Goal: Task Accomplishment & Management: Manage account settings

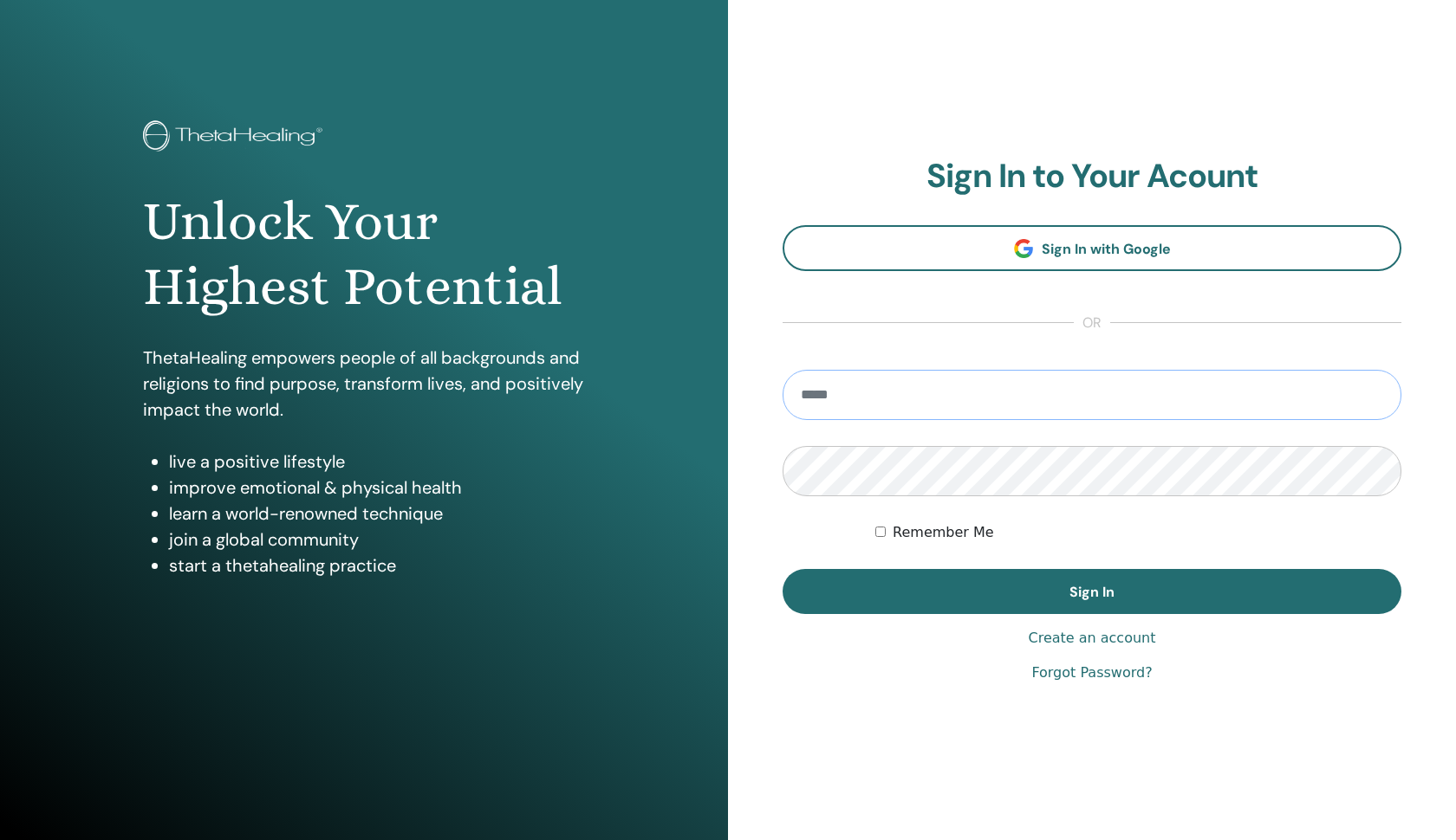
type input "**********"
click at [1092, 591] on button "Sign In" at bounding box center [1092, 591] width 619 height 45
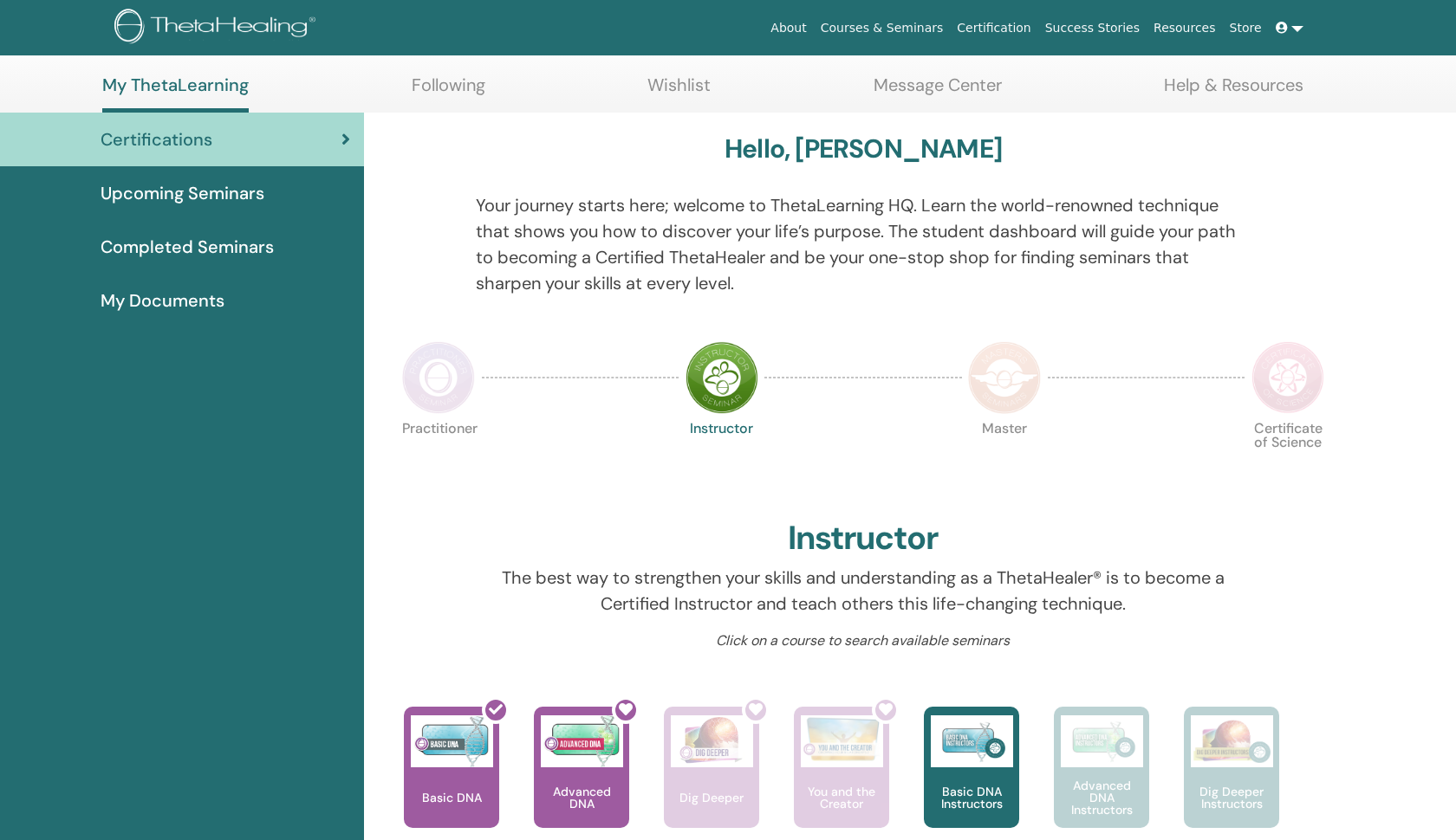
scroll to position [106, 0]
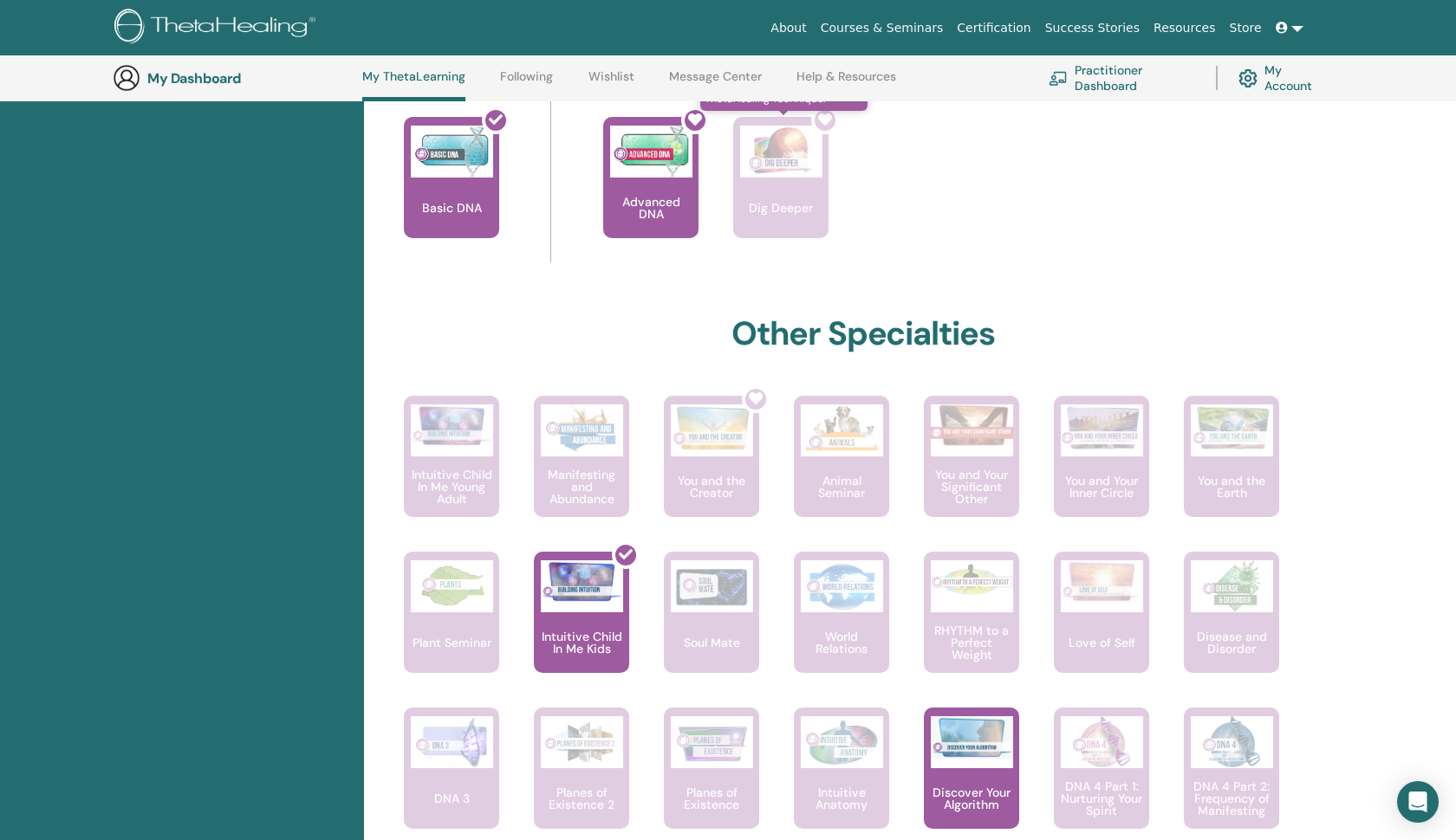
scroll to position [718, 0]
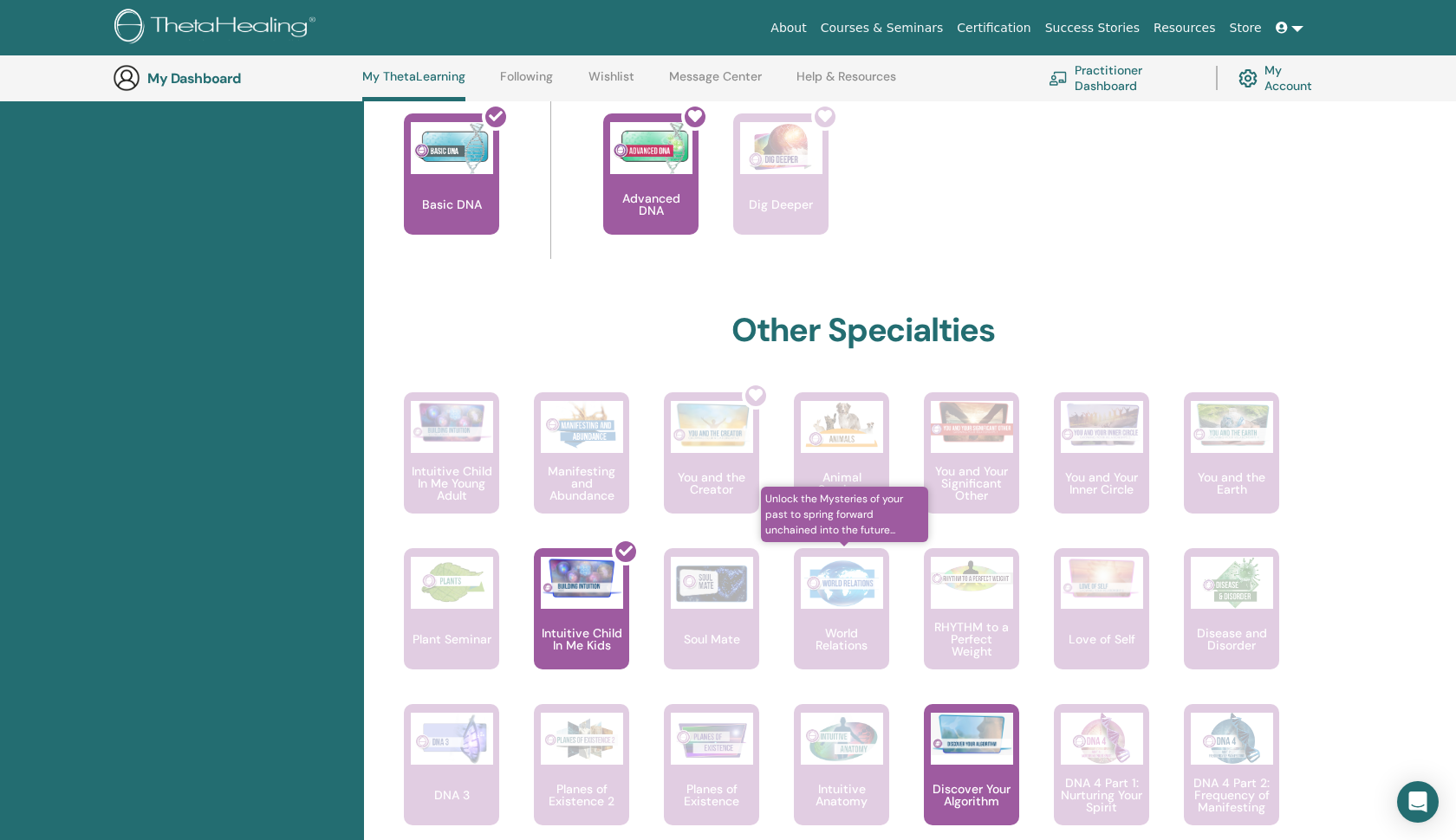
click at [876, 601] on img at bounding box center [842, 582] width 82 height 52
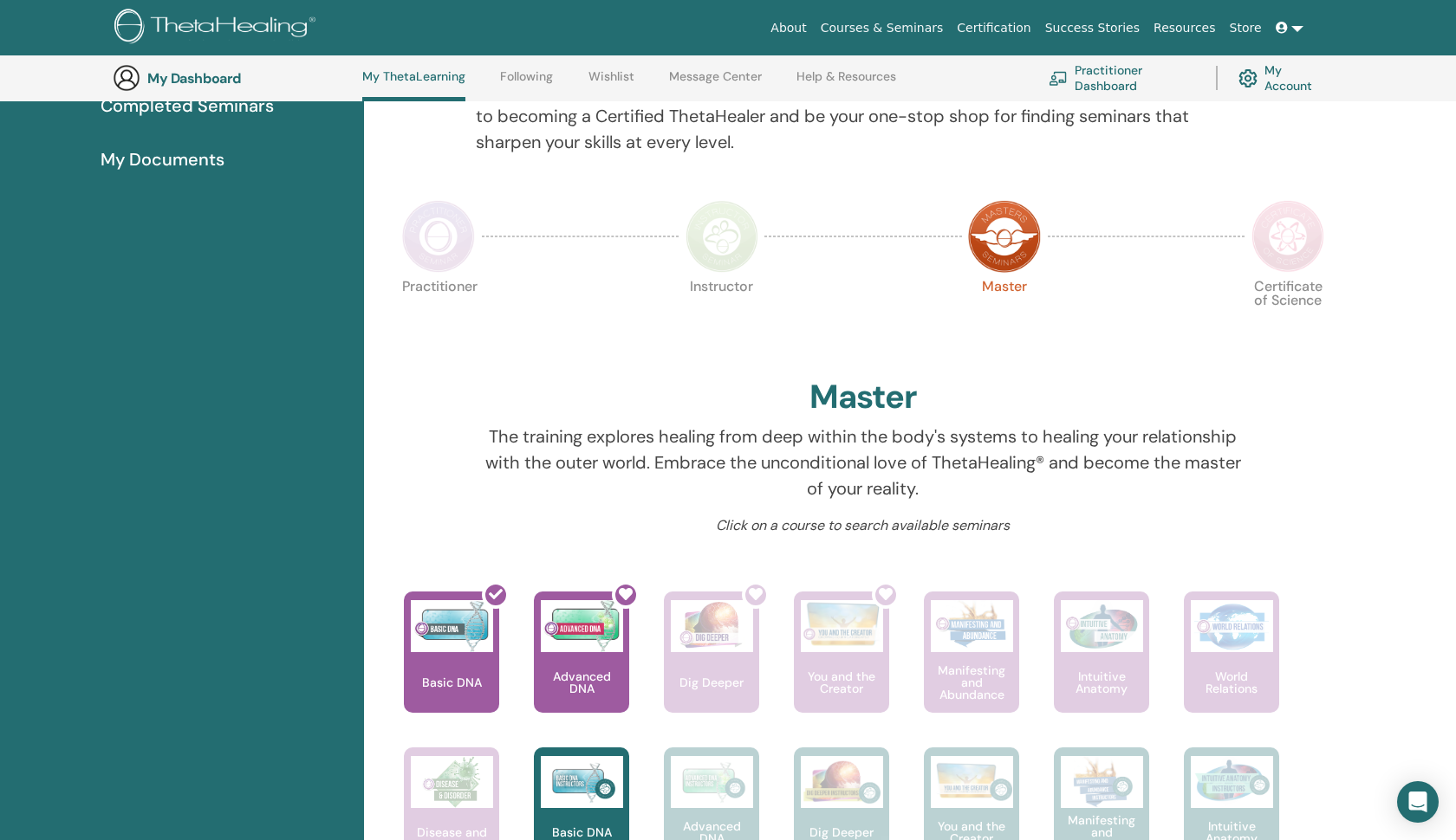
scroll to position [250, 0]
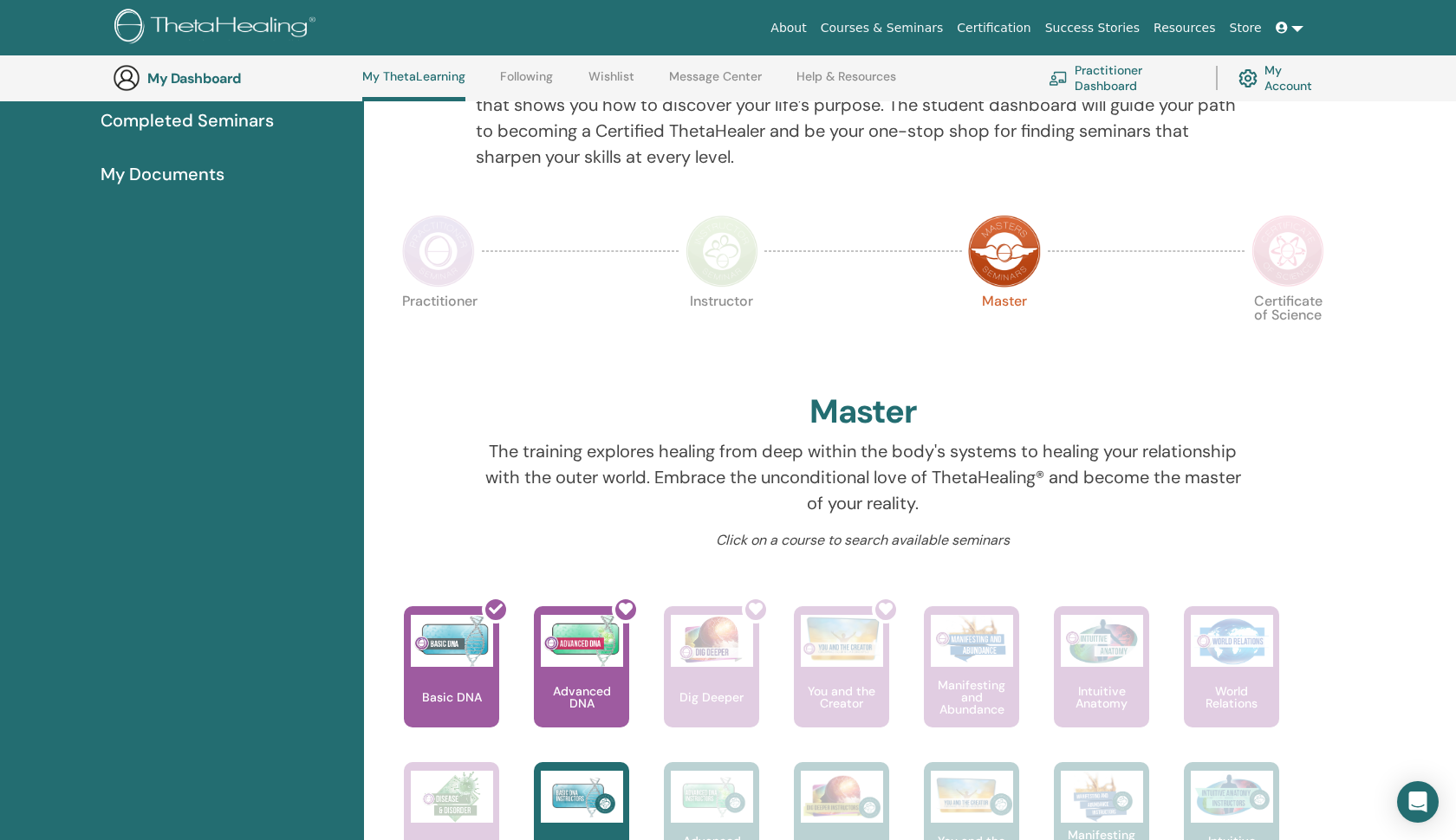
click at [1266, 255] on img at bounding box center [1289, 251] width 73 height 73
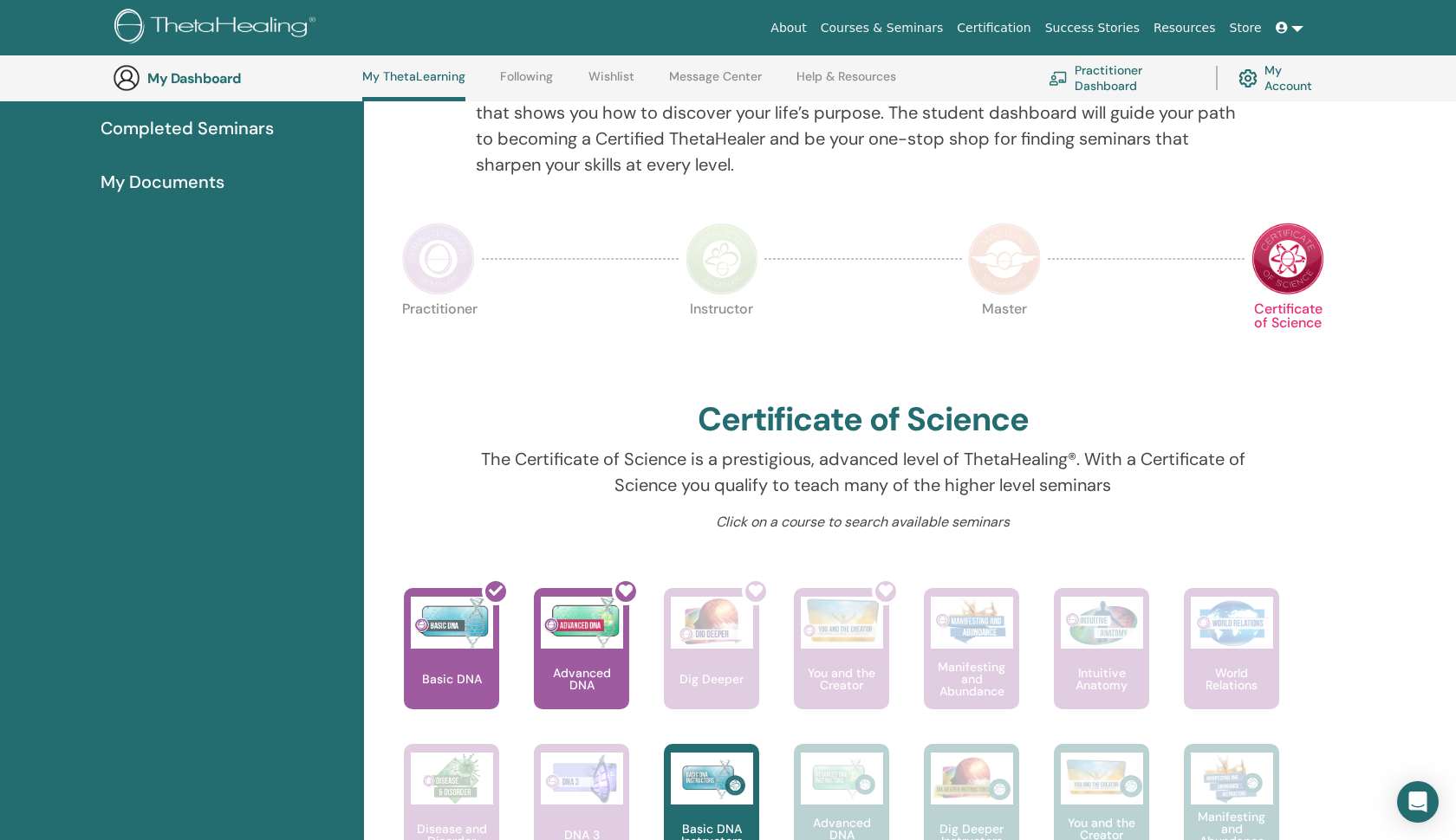
scroll to position [242, 0]
click at [445, 264] on img at bounding box center [439, 260] width 73 height 73
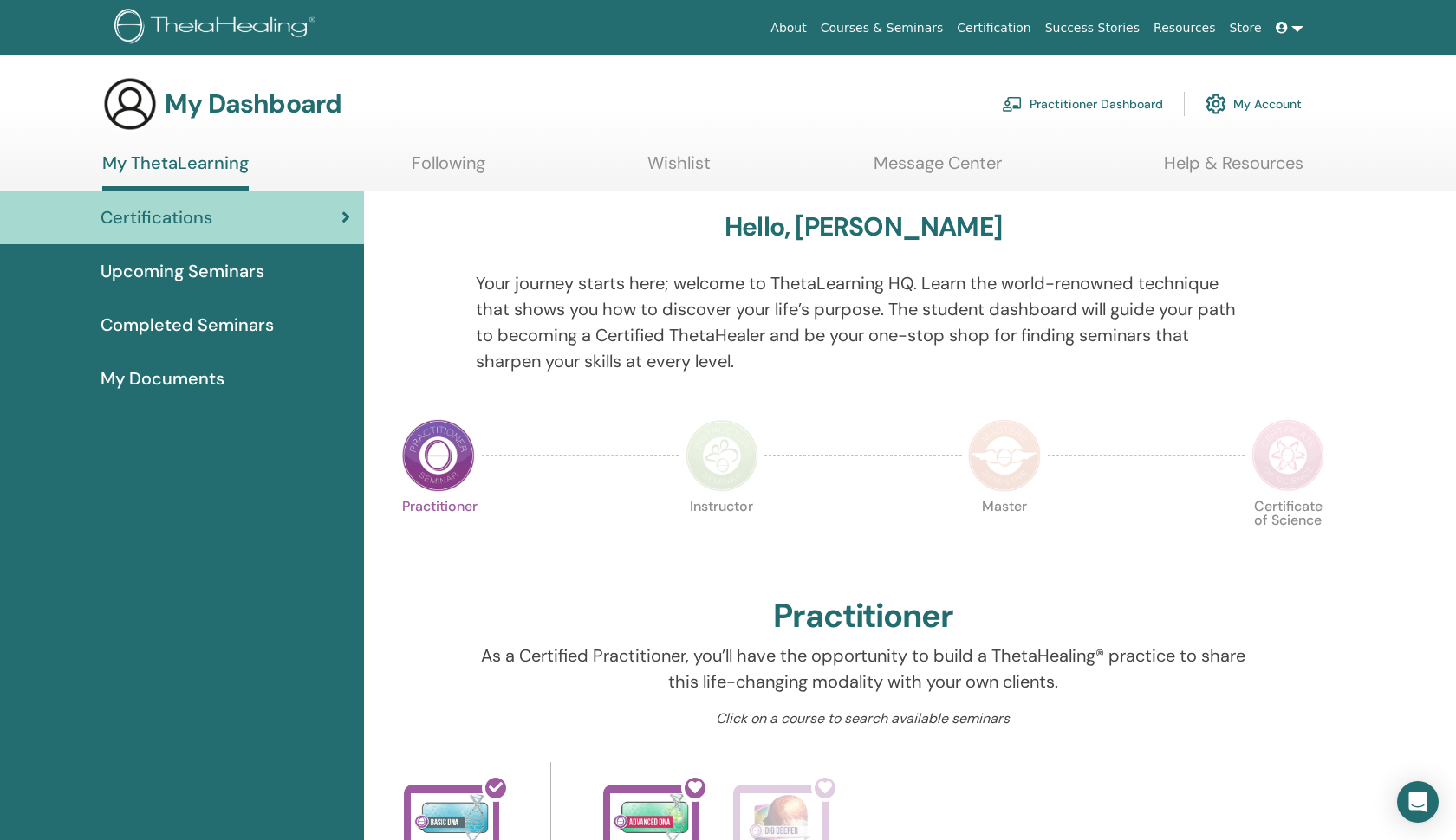
click at [457, 154] on link "Following" at bounding box center [448, 169] width 74 height 34
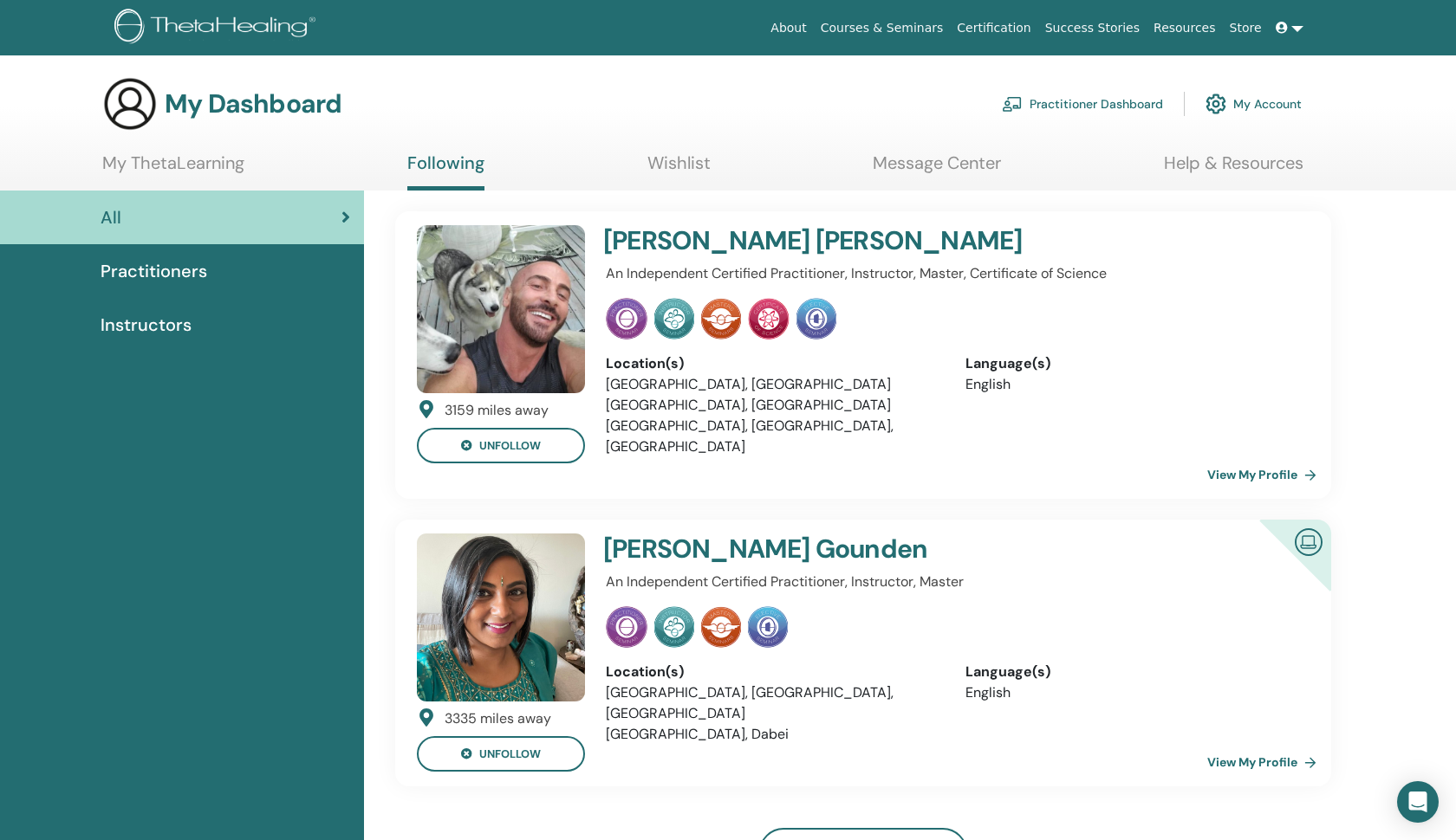
click at [1022, 104] on img at bounding box center [1012, 103] width 21 height 16
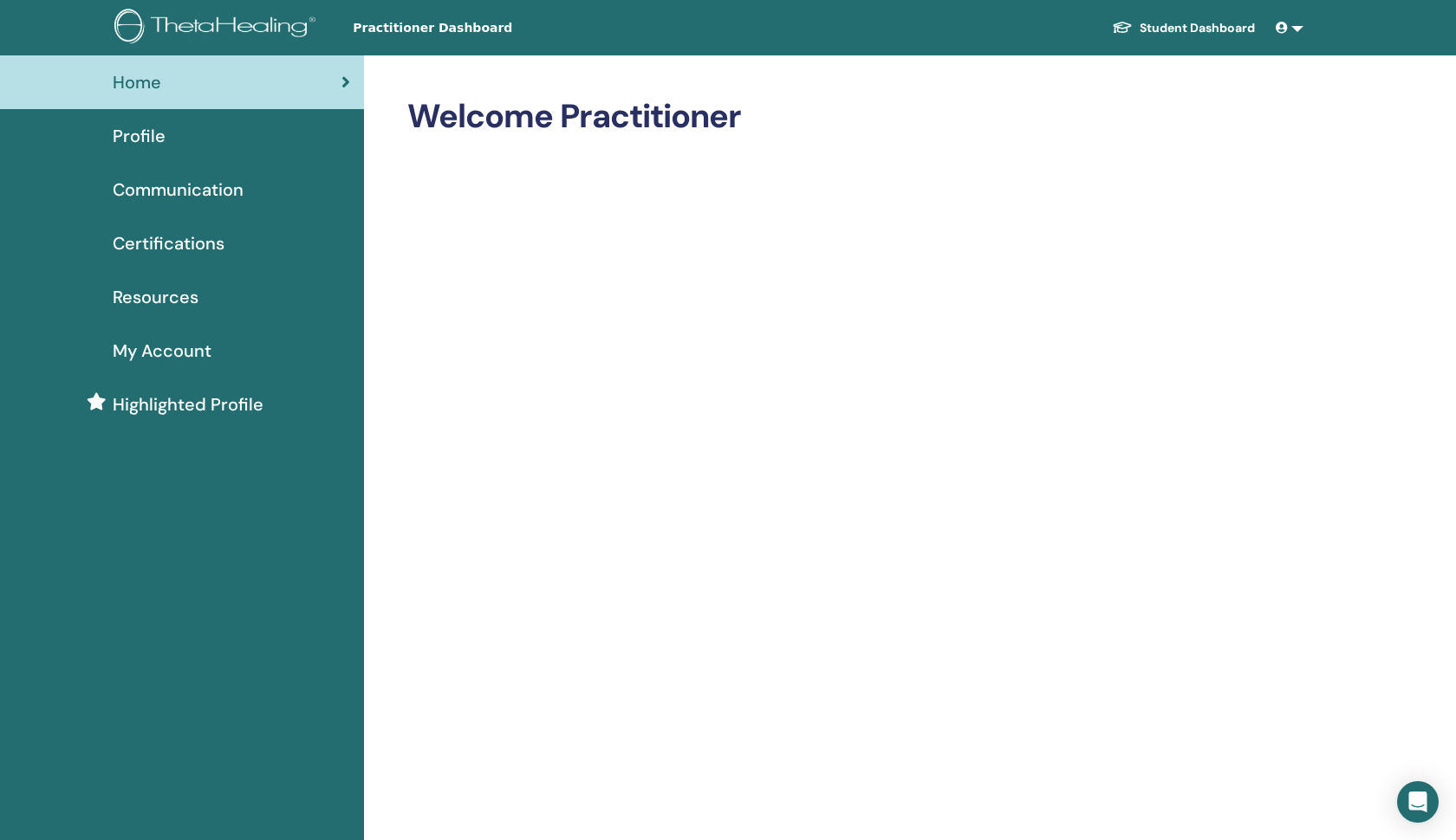
click at [1286, 26] on icon at bounding box center [1281, 27] width 12 height 12
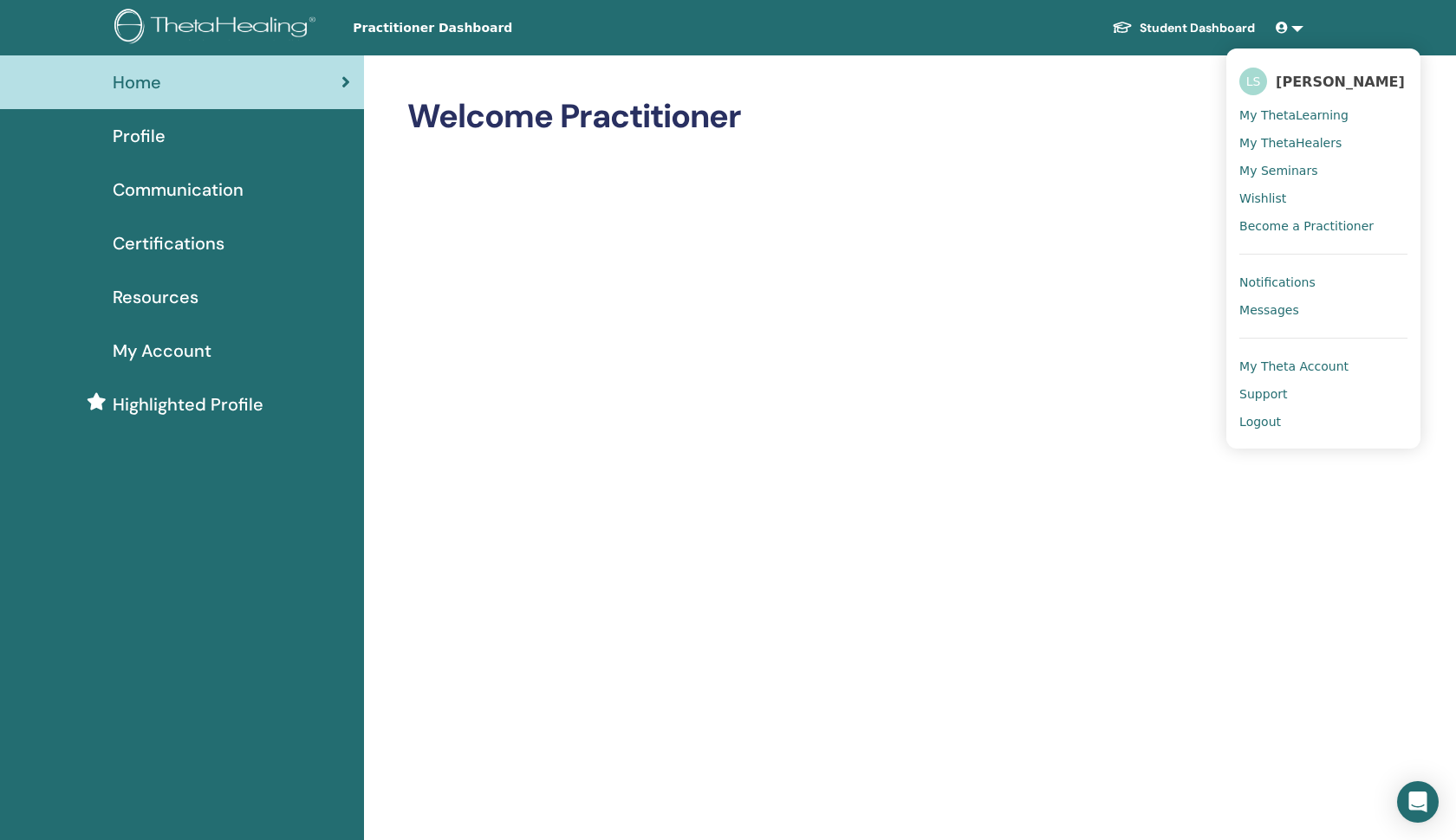
click at [1286, 79] on span "[PERSON_NAME]" at bounding box center [1340, 82] width 129 height 18
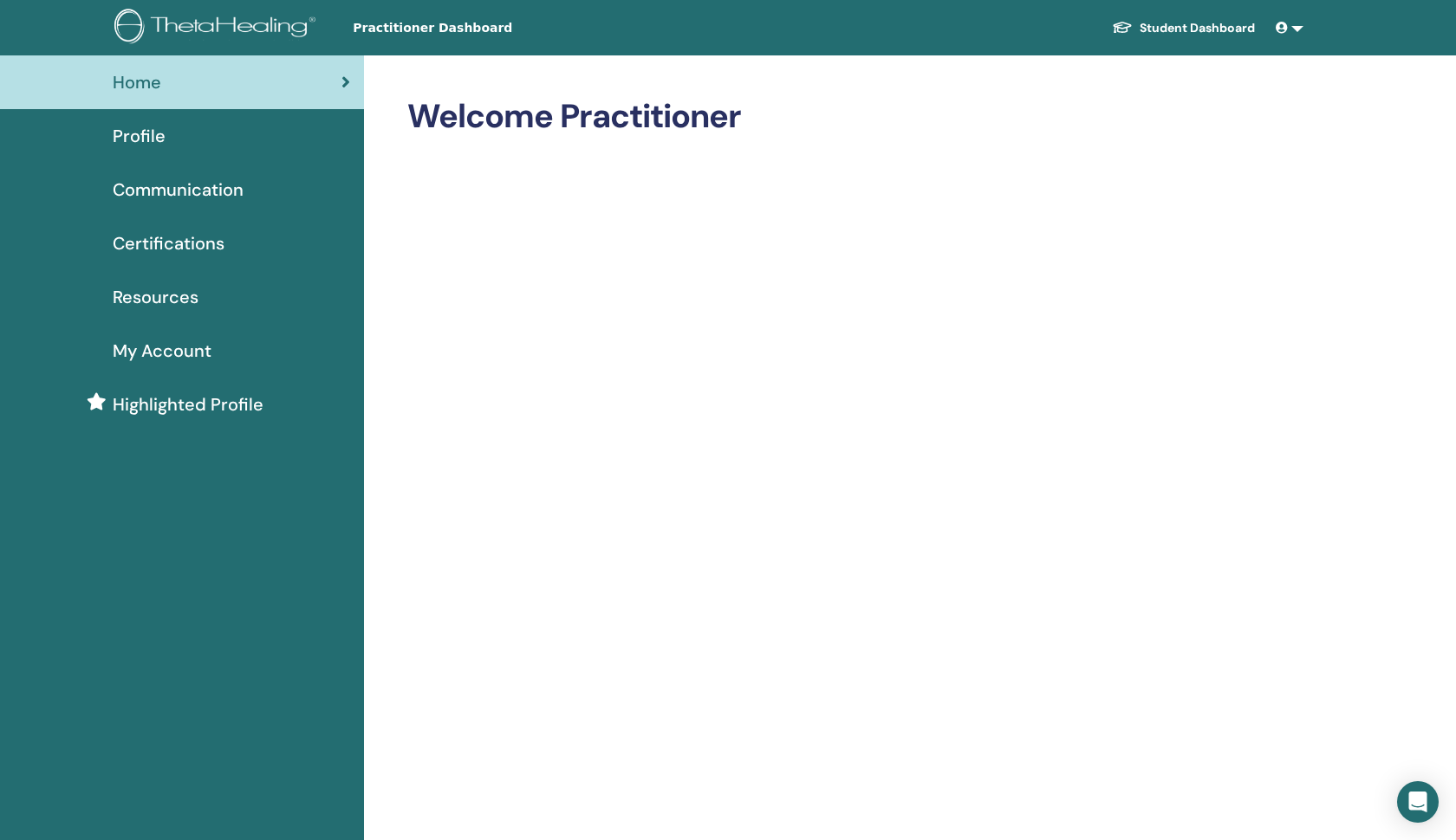
click at [1296, 28] on link at bounding box center [1290, 27] width 41 height 32
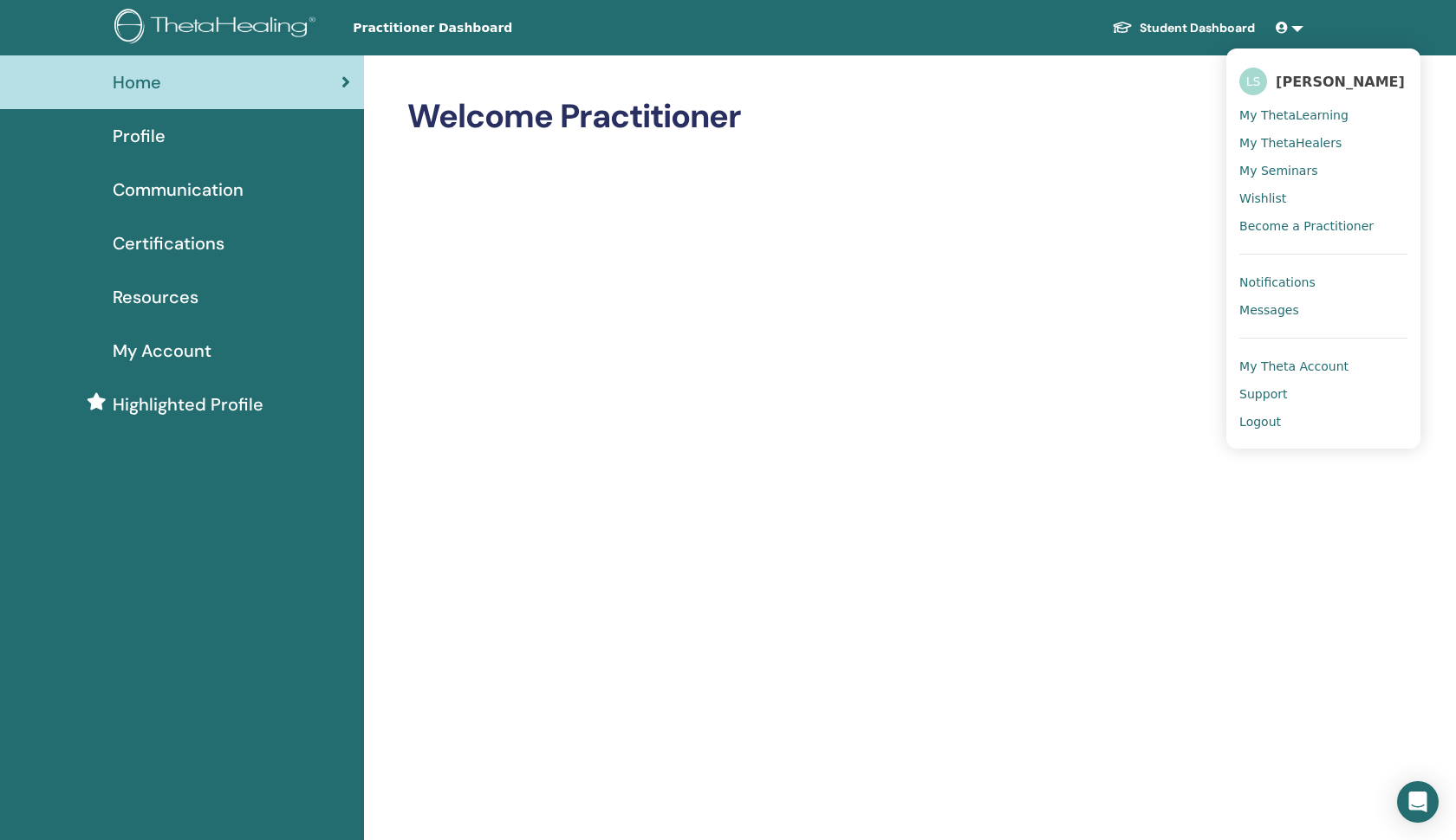
click at [1321, 365] on span "My Theta Account" at bounding box center [1293, 366] width 109 height 16
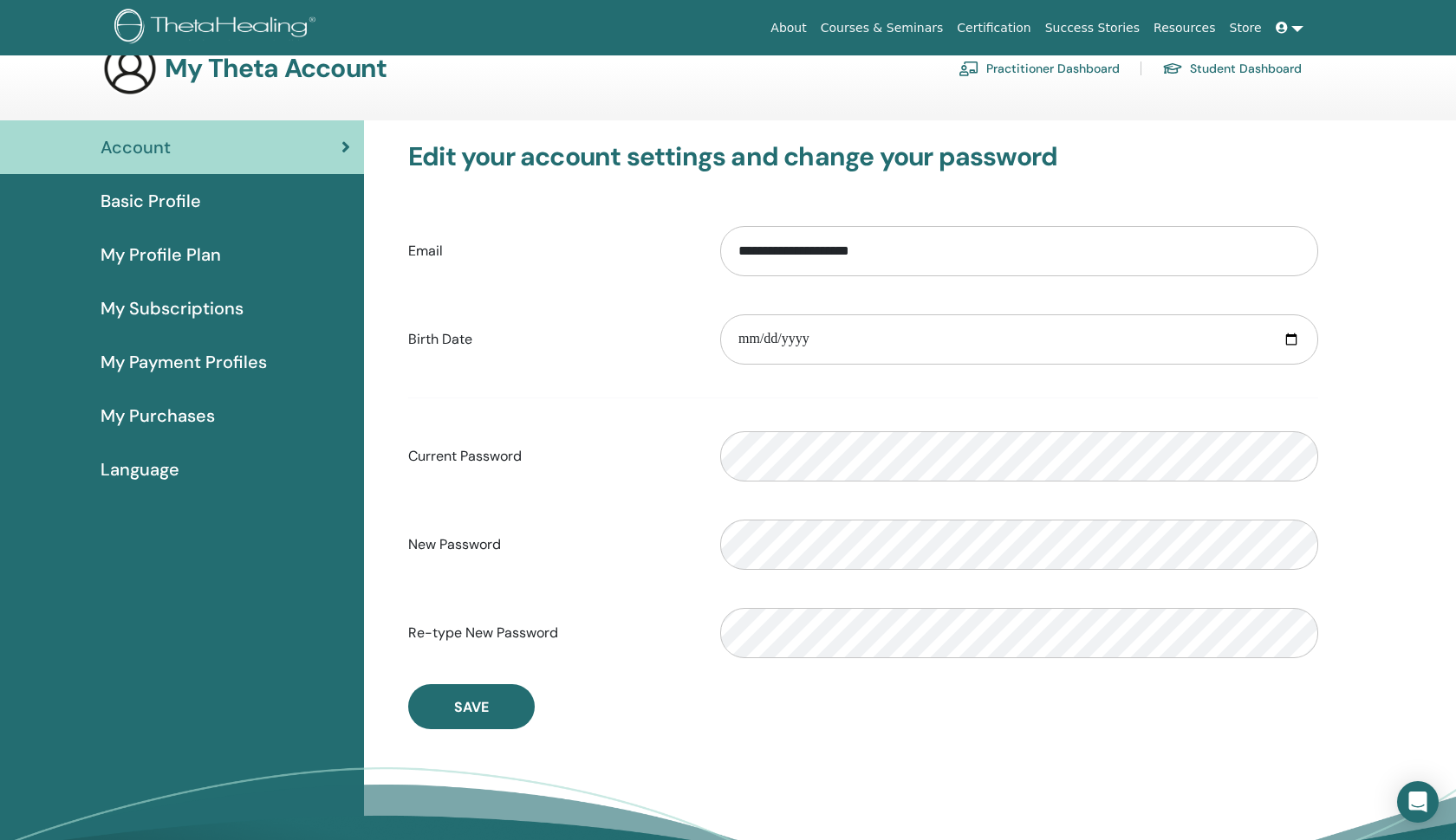
scroll to position [33, 0]
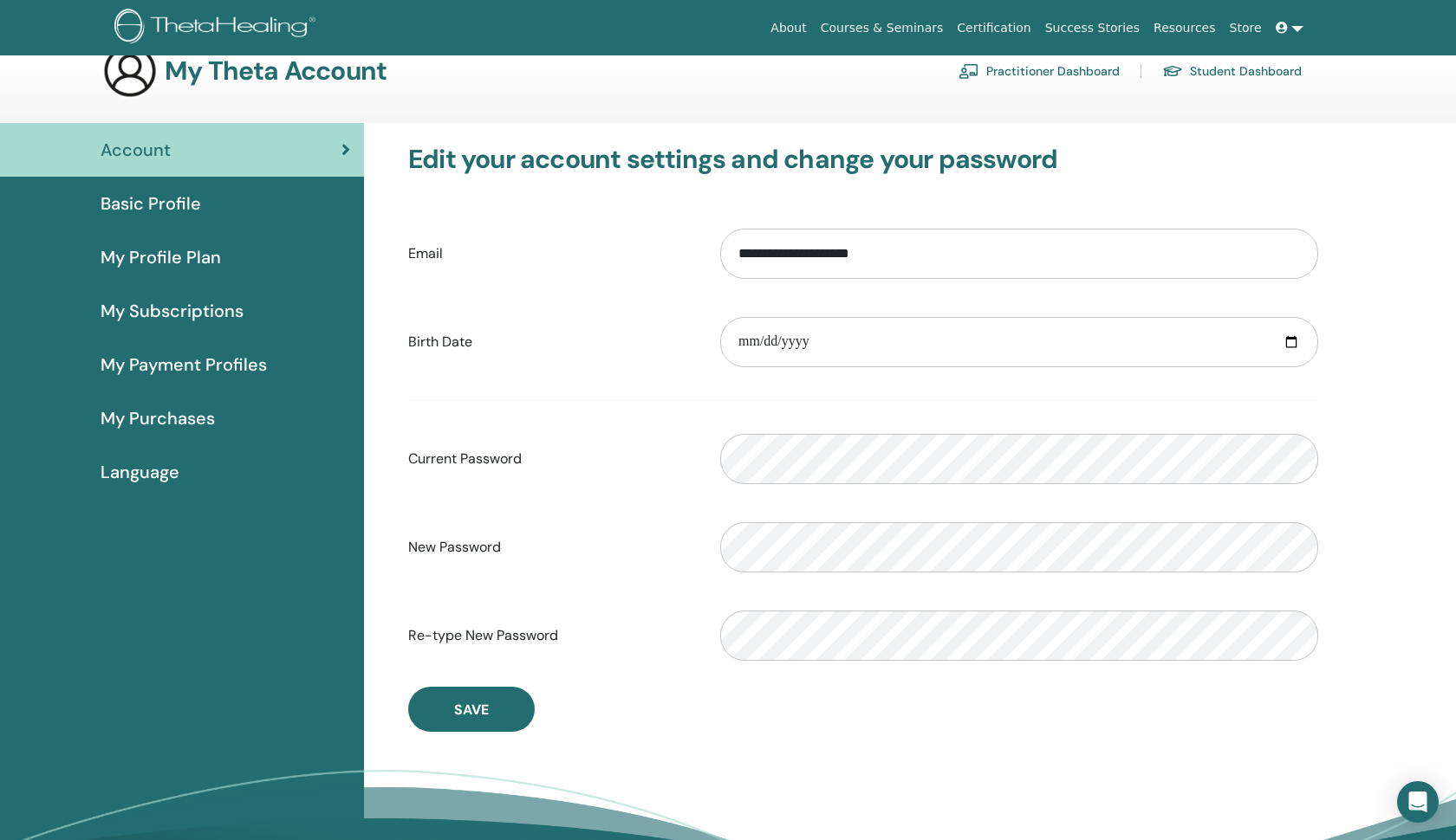
click at [209, 208] on div "Basic Profile" at bounding box center [182, 204] width 337 height 26
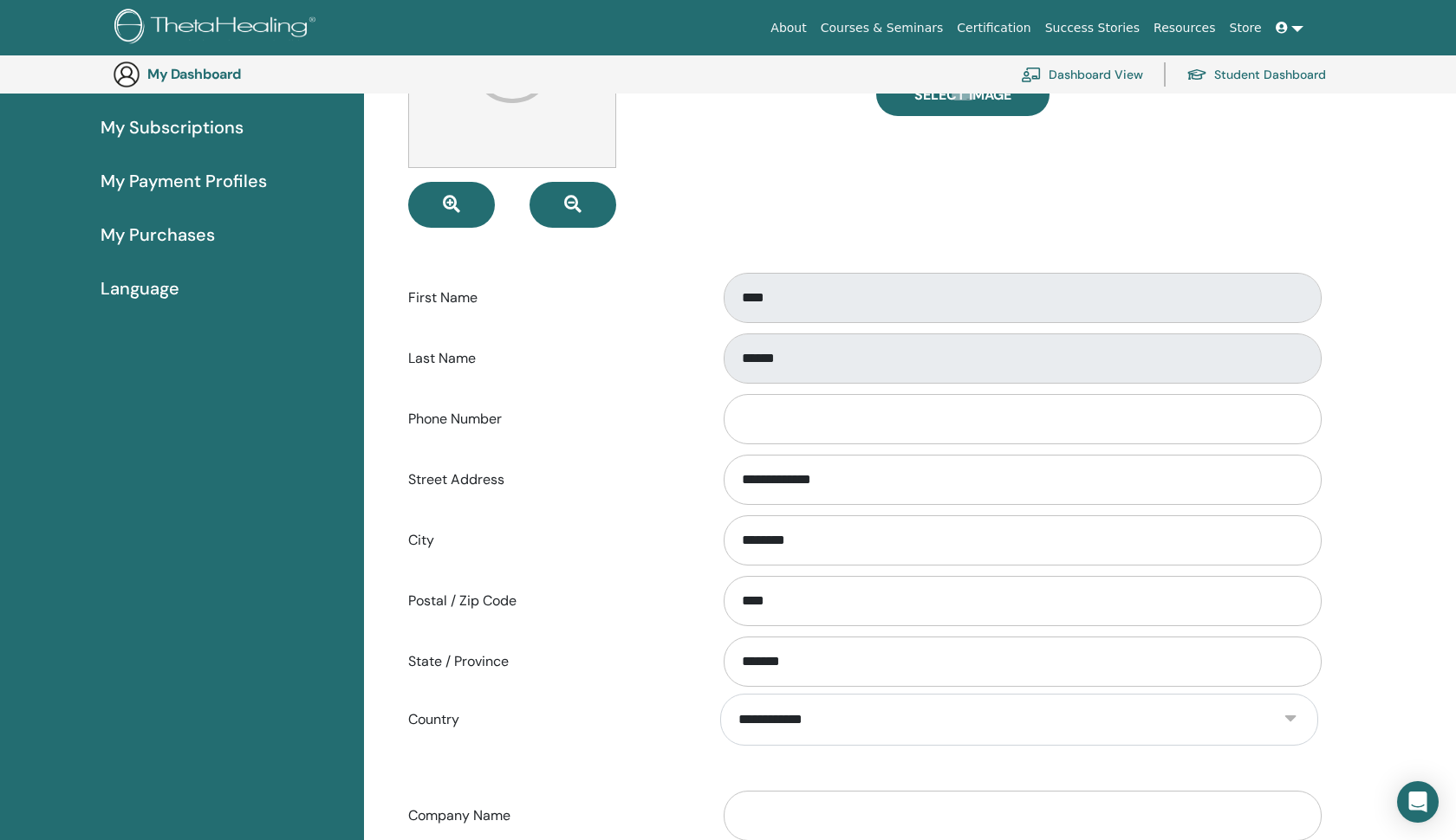
scroll to position [271, 0]
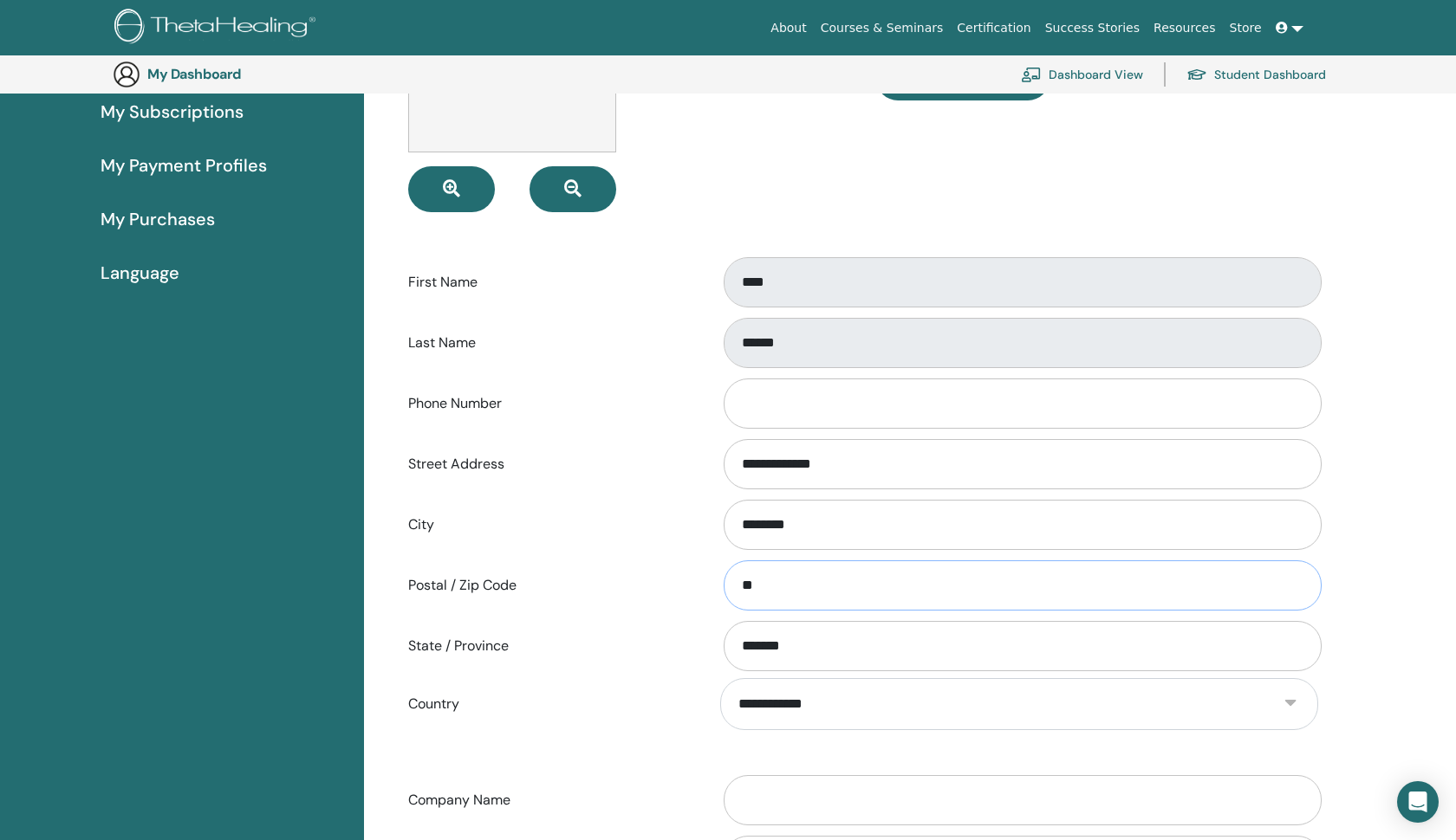
type input "*"
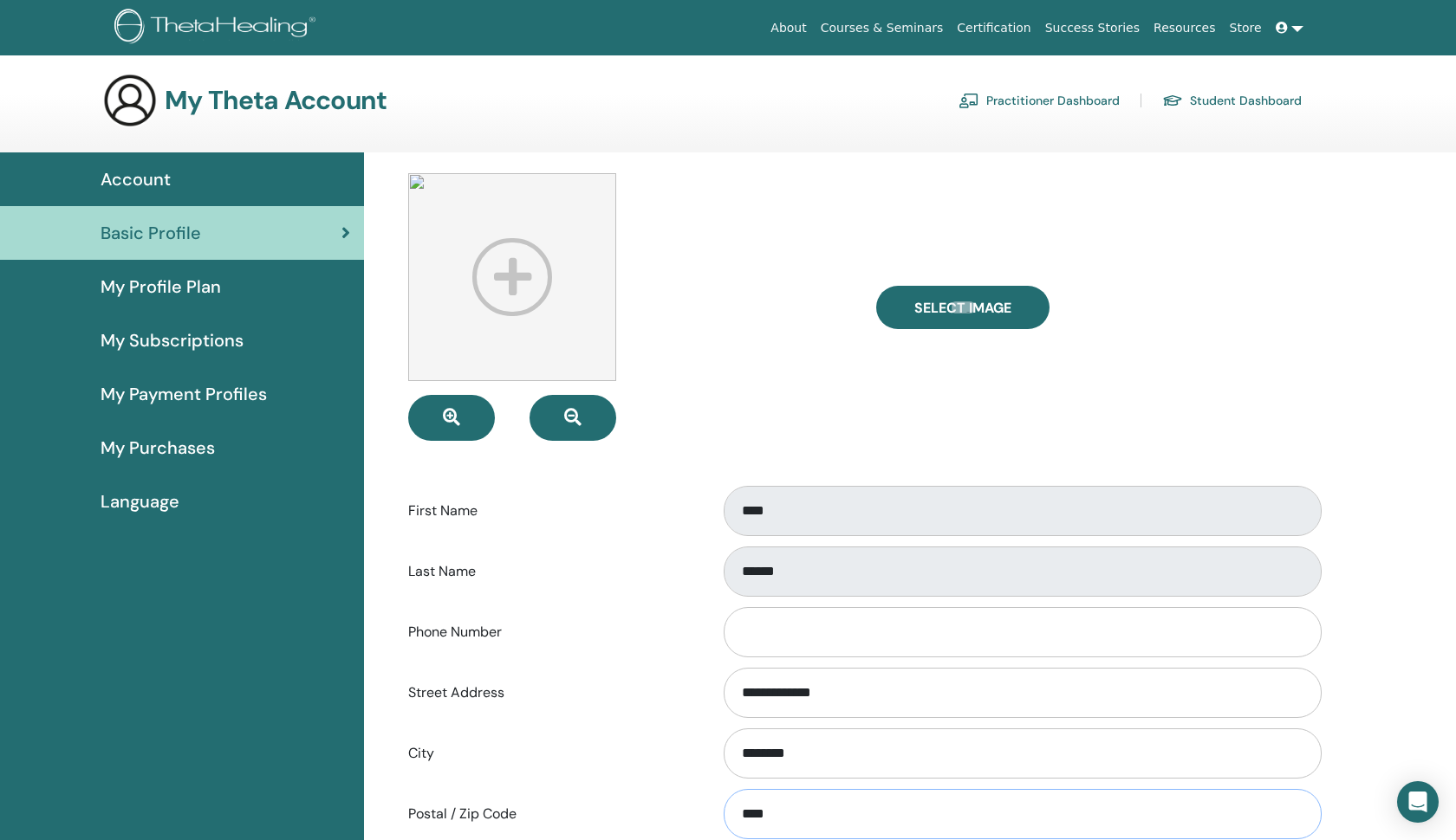
scroll to position [1, 0]
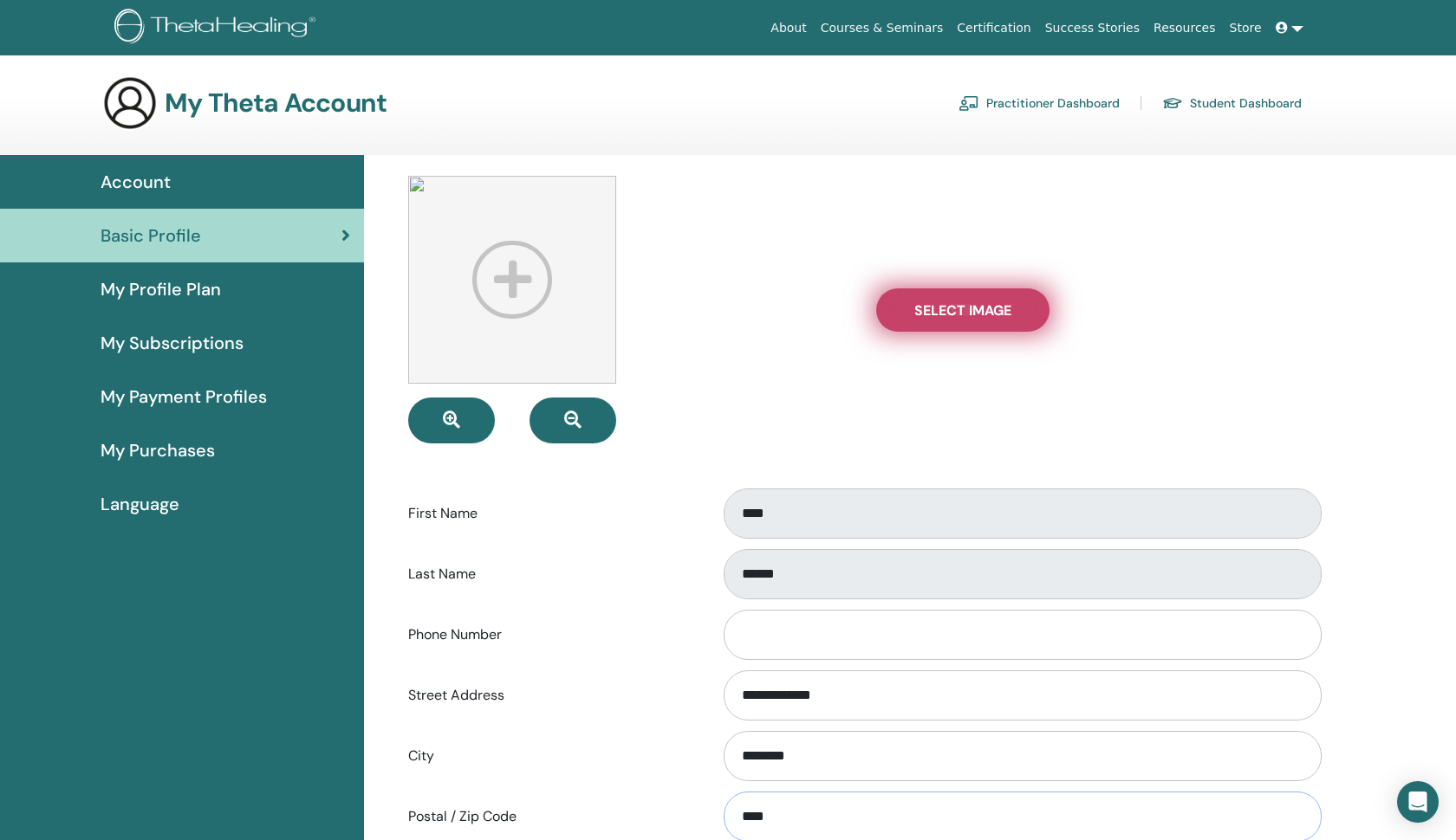
type input "****"
click at [905, 299] on label "Select Image" at bounding box center [963, 310] width 174 height 43
click at [952, 304] on input "Select Image" at bounding box center [963, 310] width 23 height 12
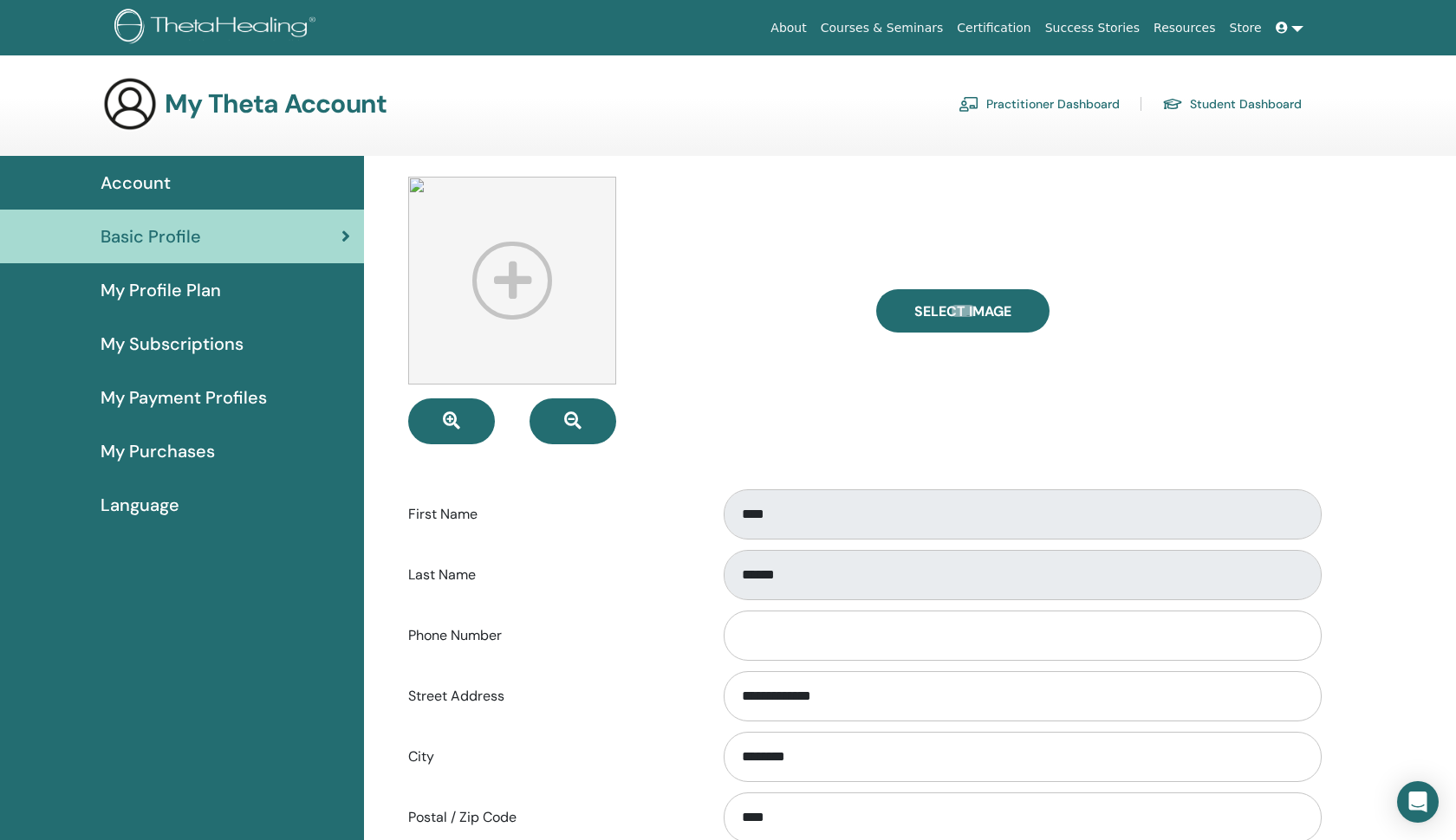
scroll to position [0, 0]
click at [180, 175] on div "Account" at bounding box center [182, 183] width 337 height 26
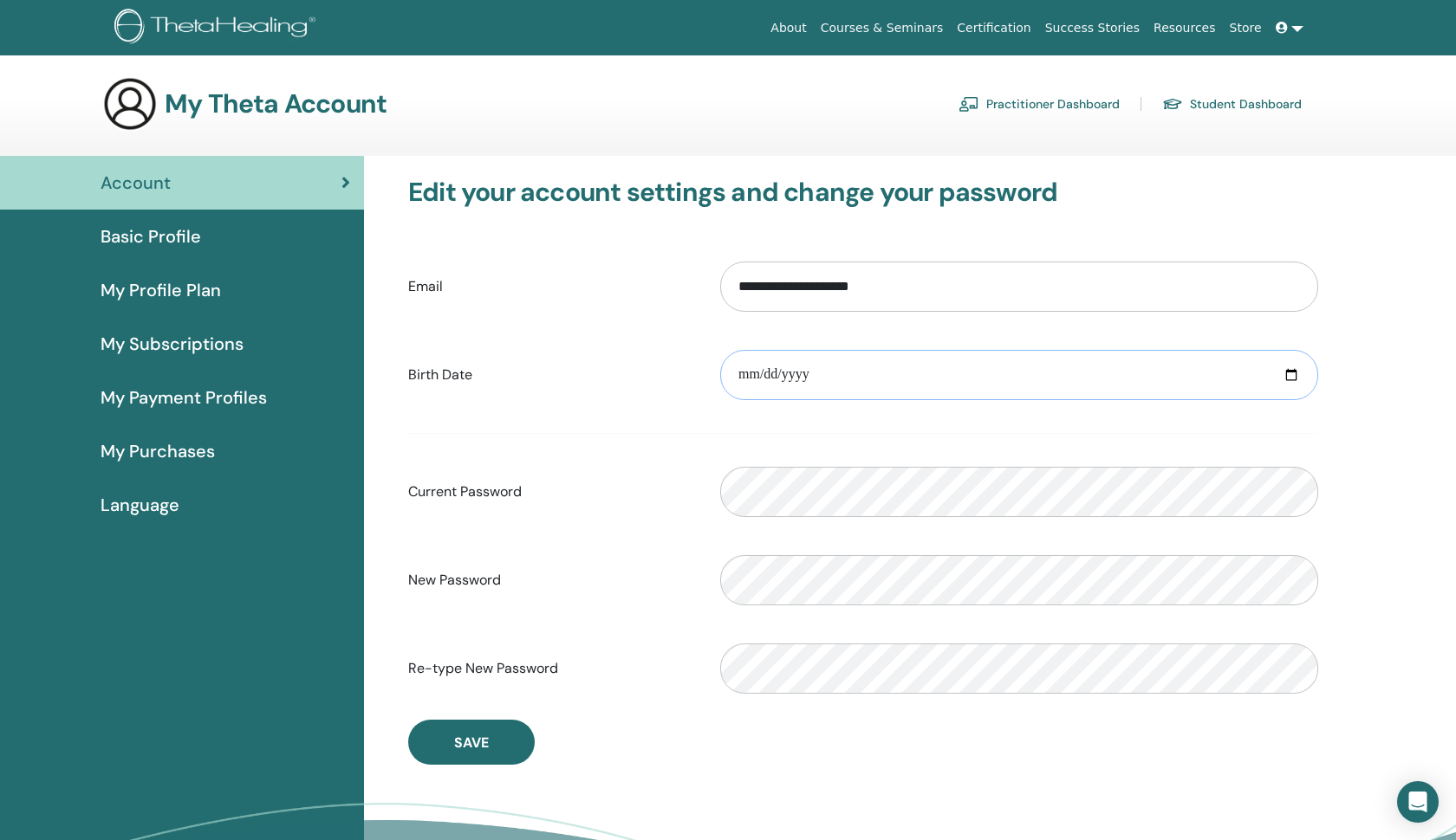
click at [764, 377] on input "date" at bounding box center [1020, 375] width 598 height 50
click at [744, 377] on input "date" at bounding box center [1020, 375] width 598 height 50
click at [773, 374] on input "date" at bounding box center [1020, 375] width 598 height 50
click at [815, 367] on input "date" at bounding box center [1020, 375] width 598 height 50
type input "**********"
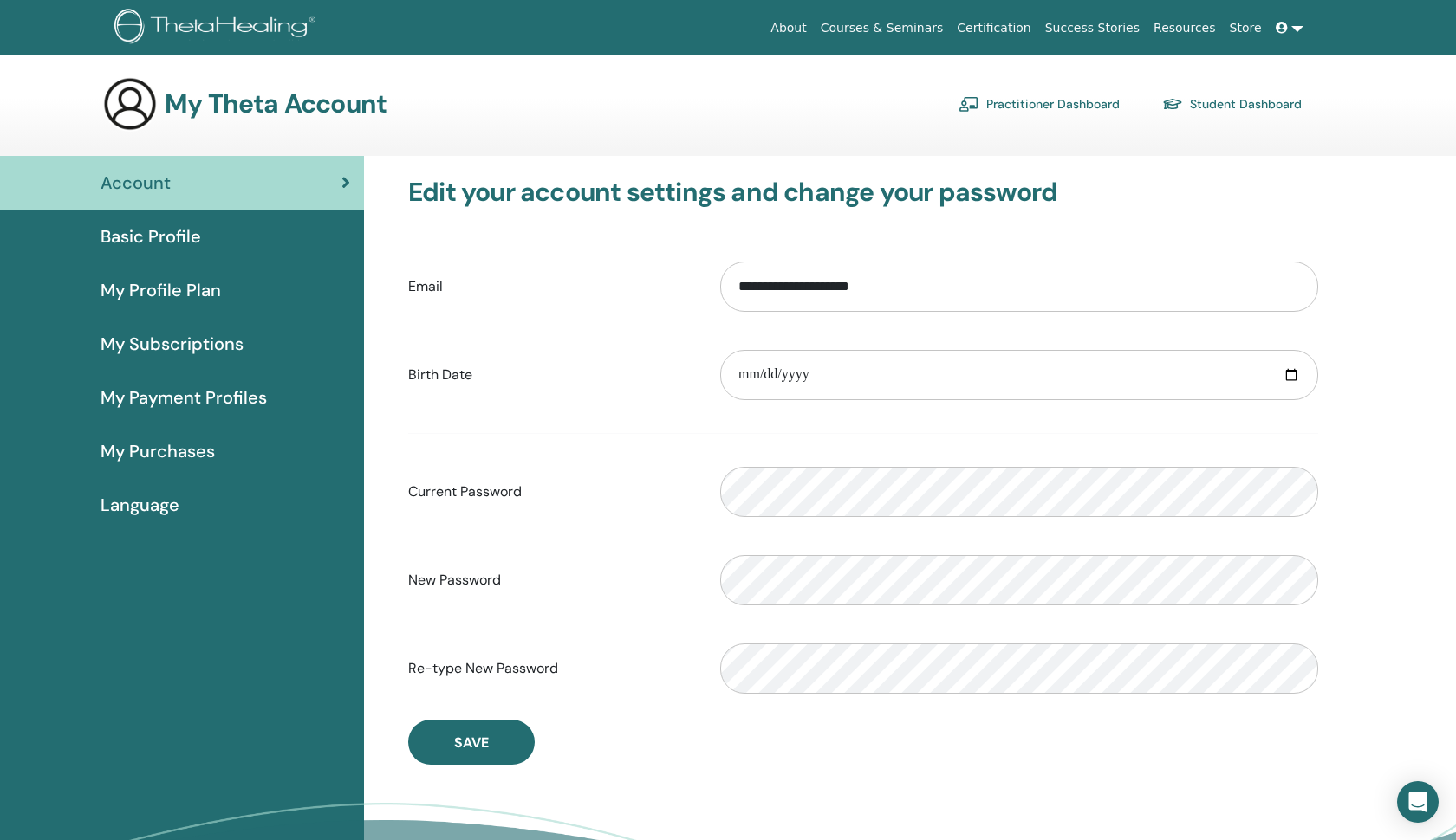
click at [649, 388] on label "Birth Date" at bounding box center [551, 375] width 312 height 33
click at [721, 312] on input "**********" at bounding box center [1020, 286] width 598 height 50
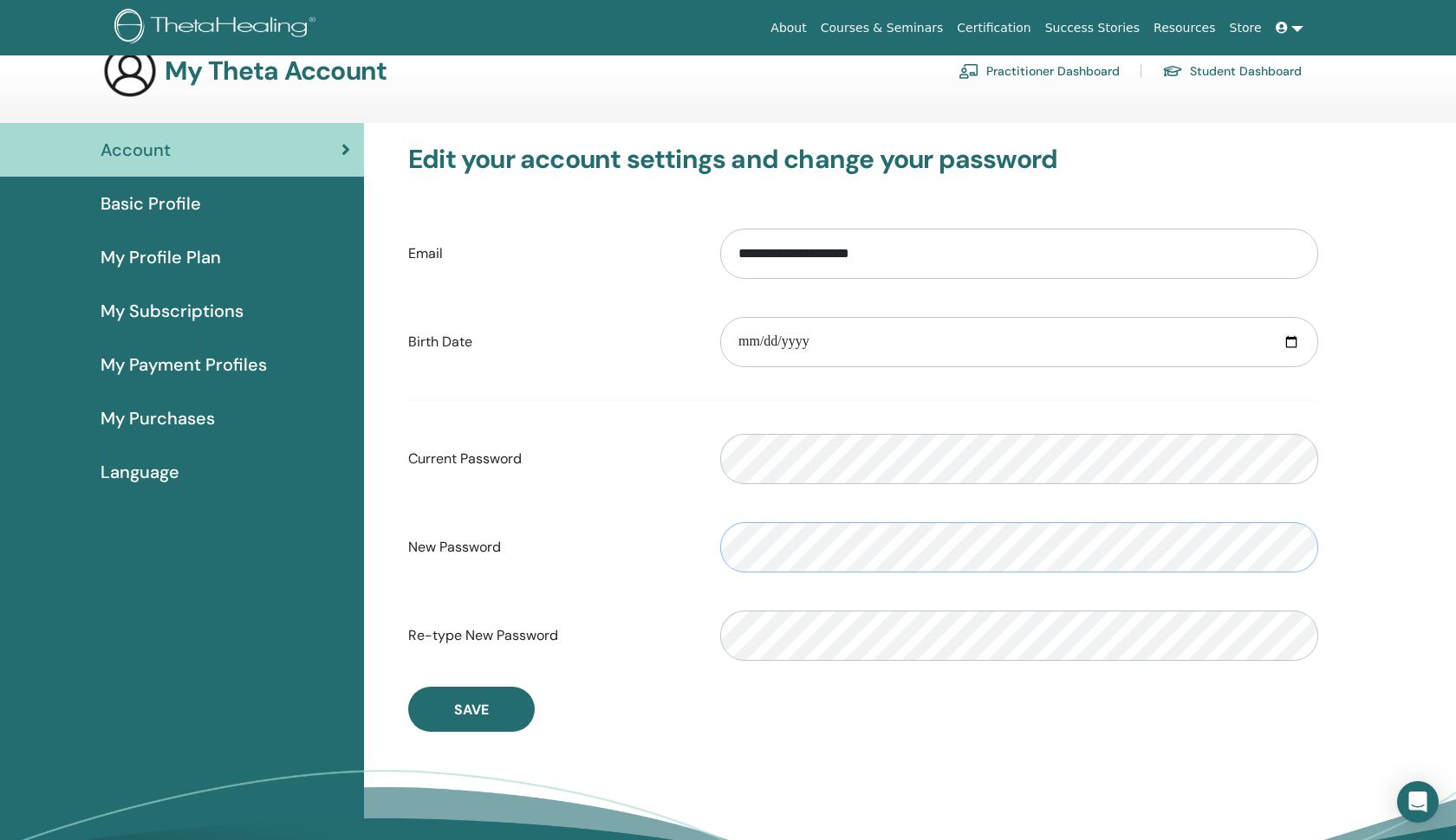
scroll to position [25, 0]
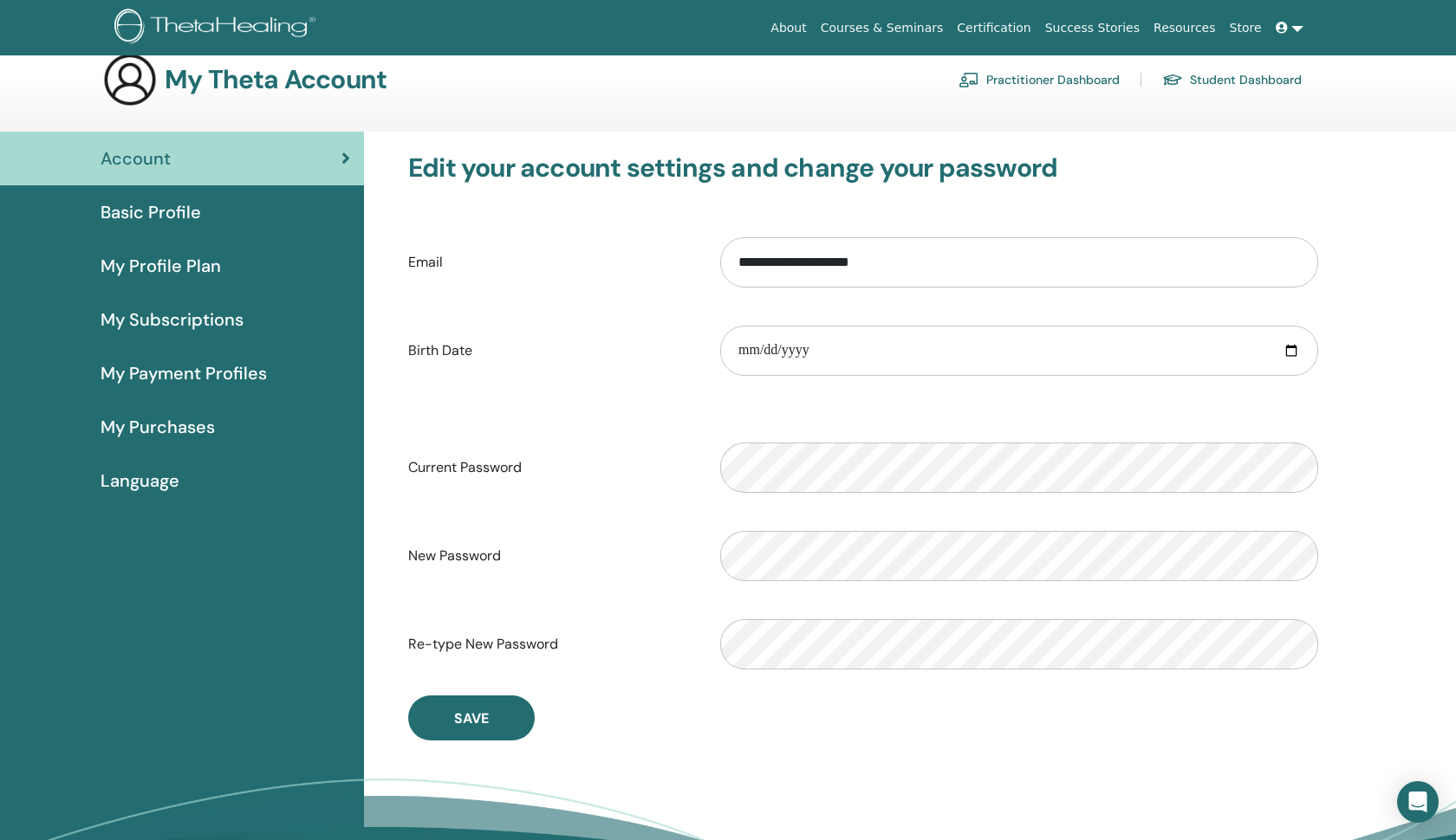
click at [317, 216] on div "Basic Profile" at bounding box center [182, 212] width 337 height 26
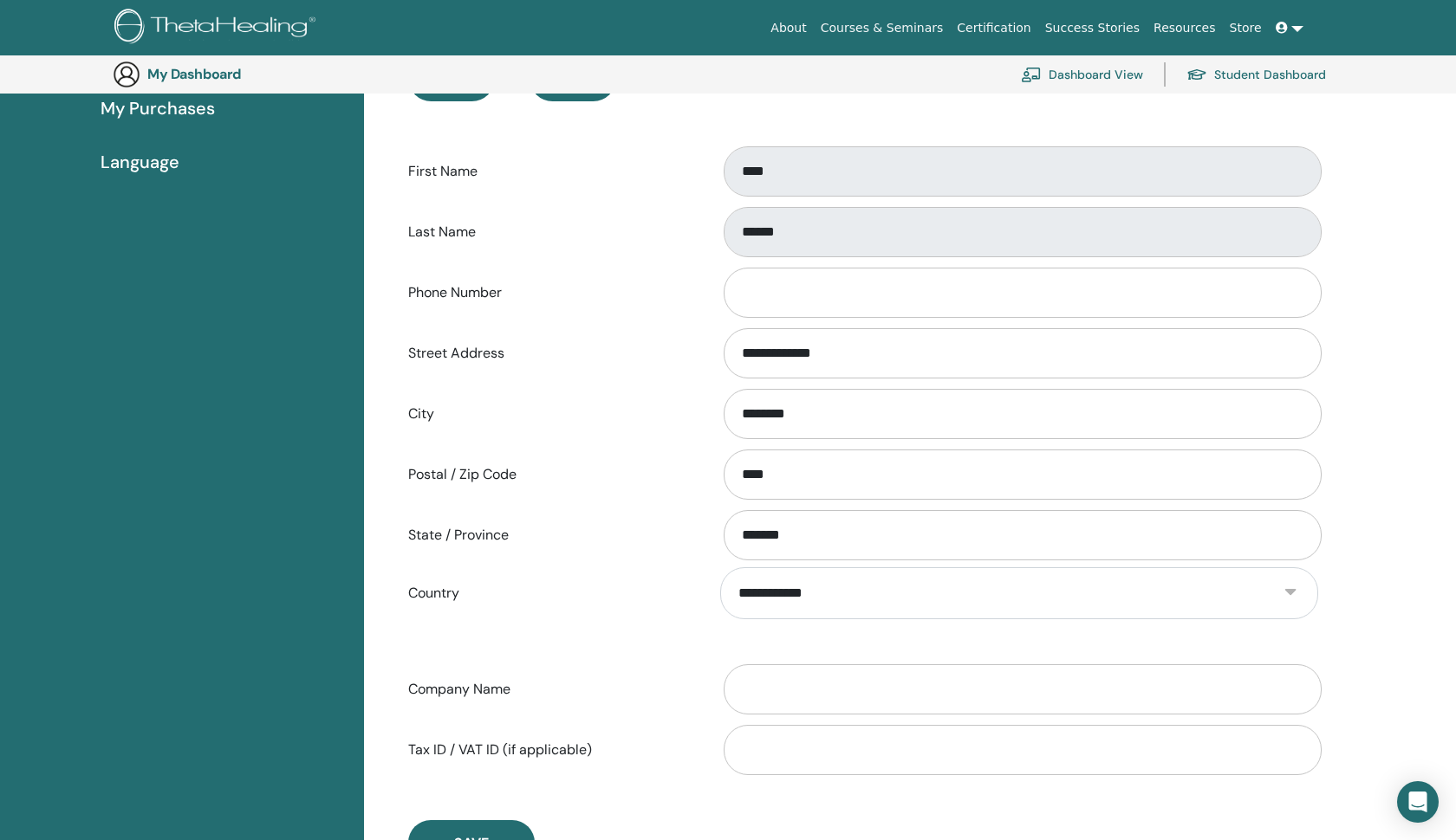
scroll to position [368, 0]
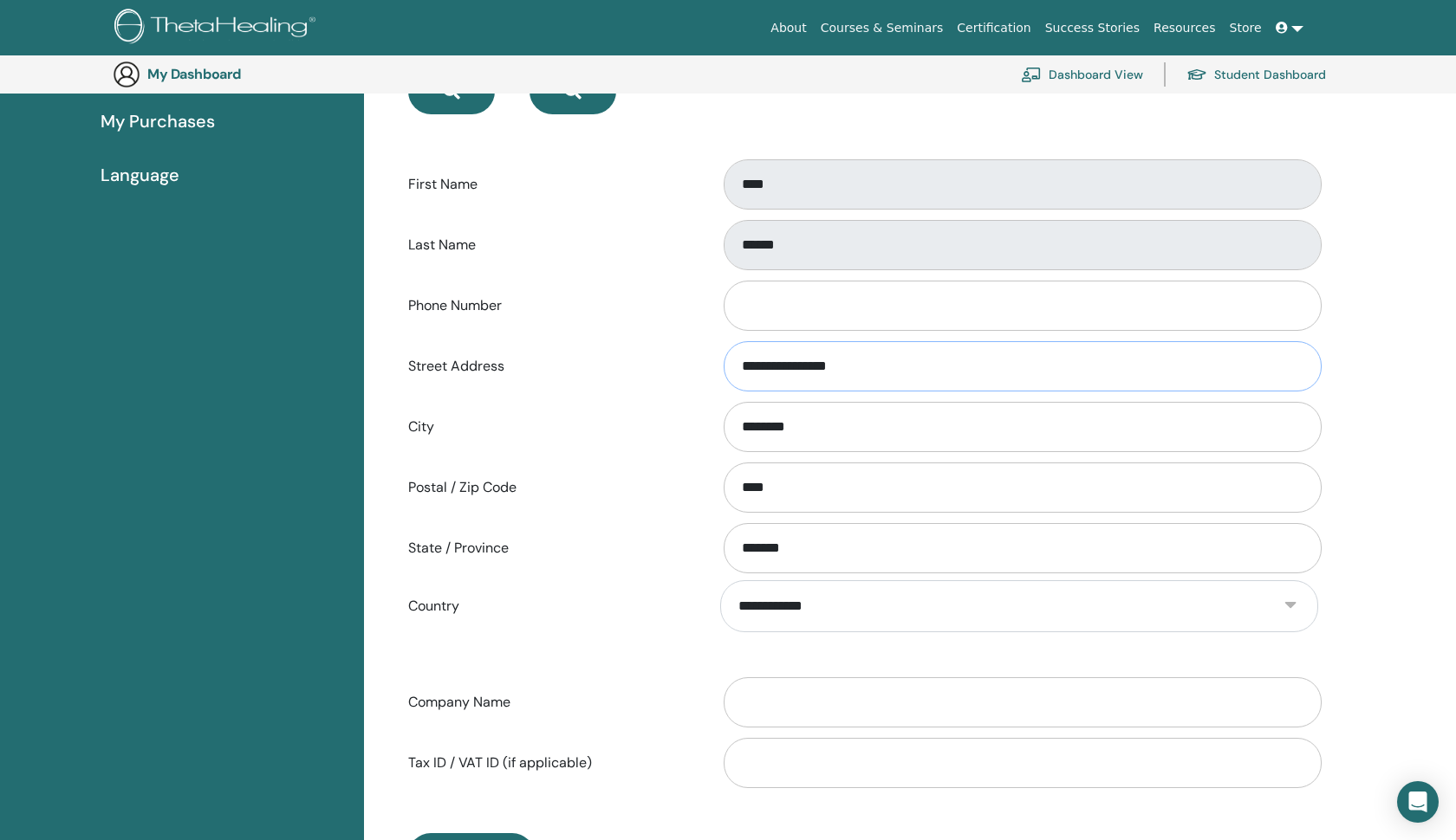
type input "**********"
type input "*"
type input "****"
click at [651, 507] on div "Postal / Zip Code ****" at bounding box center [863, 487] width 937 height 58
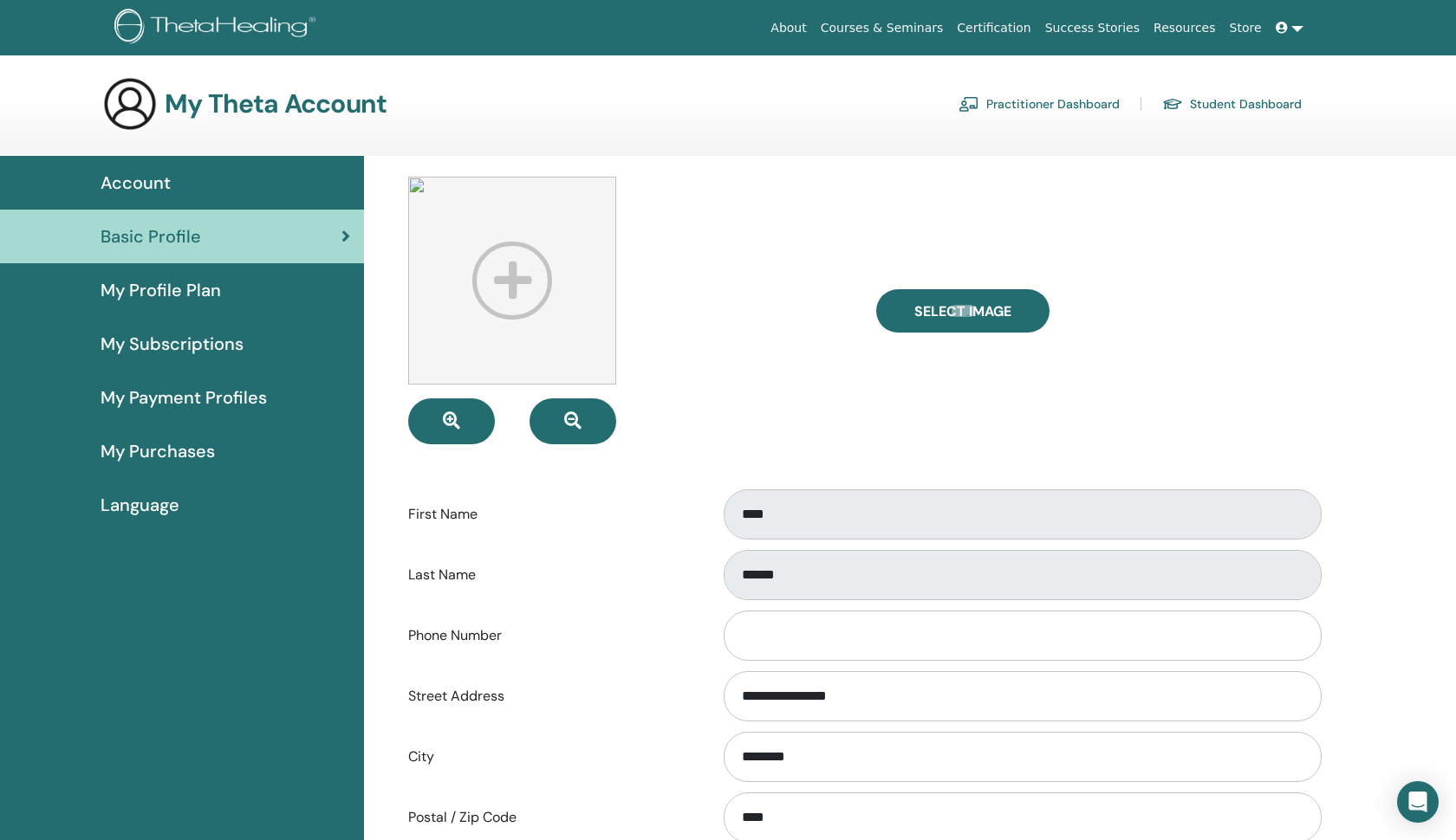
scroll to position [0, 0]
click at [317, 292] on div "My Profile Plan" at bounding box center [182, 290] width 337 height 26
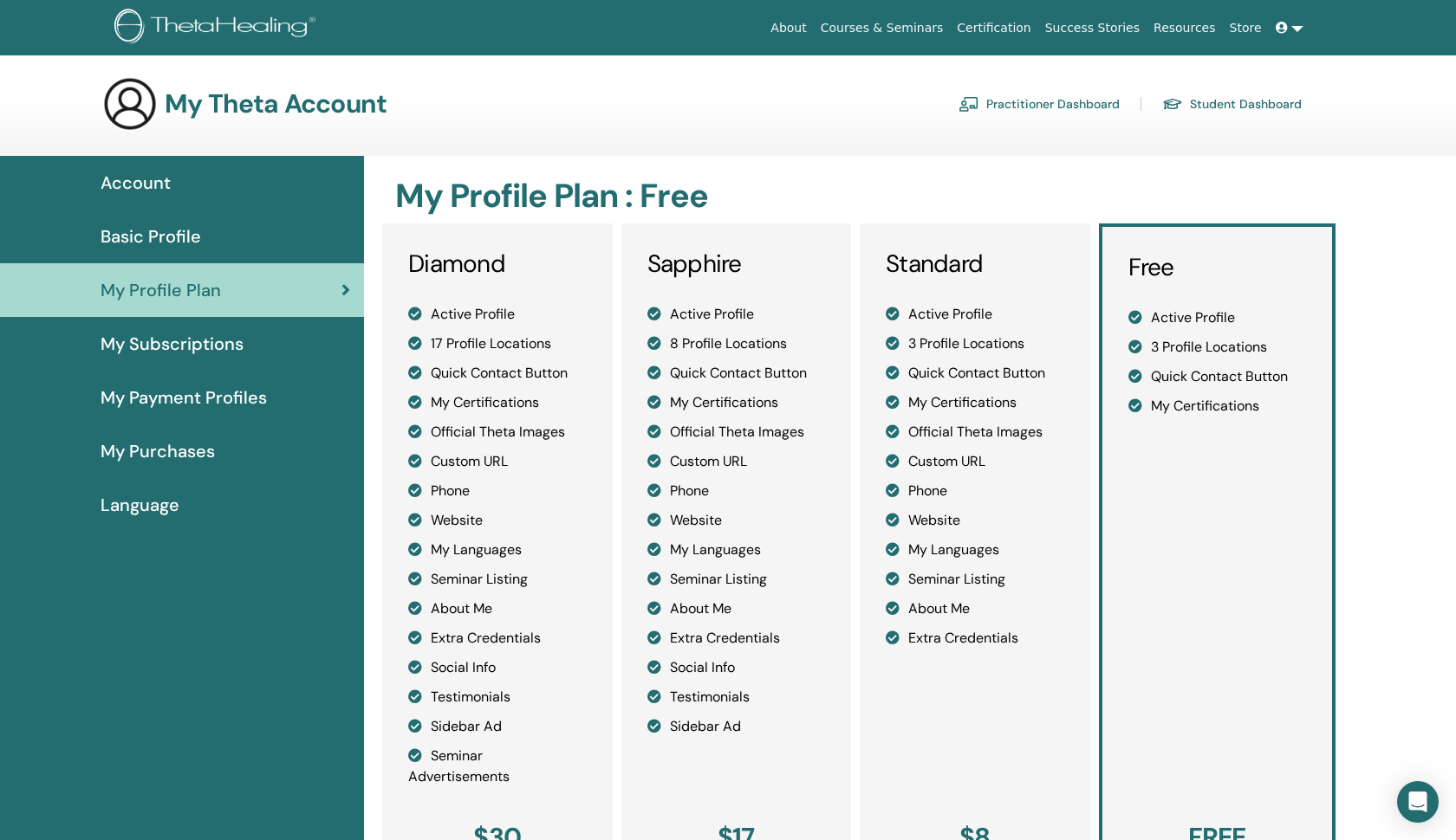
click at [210, 332] on span "My Subscriptions" at bounding box center [172, 344] width 143 height 26
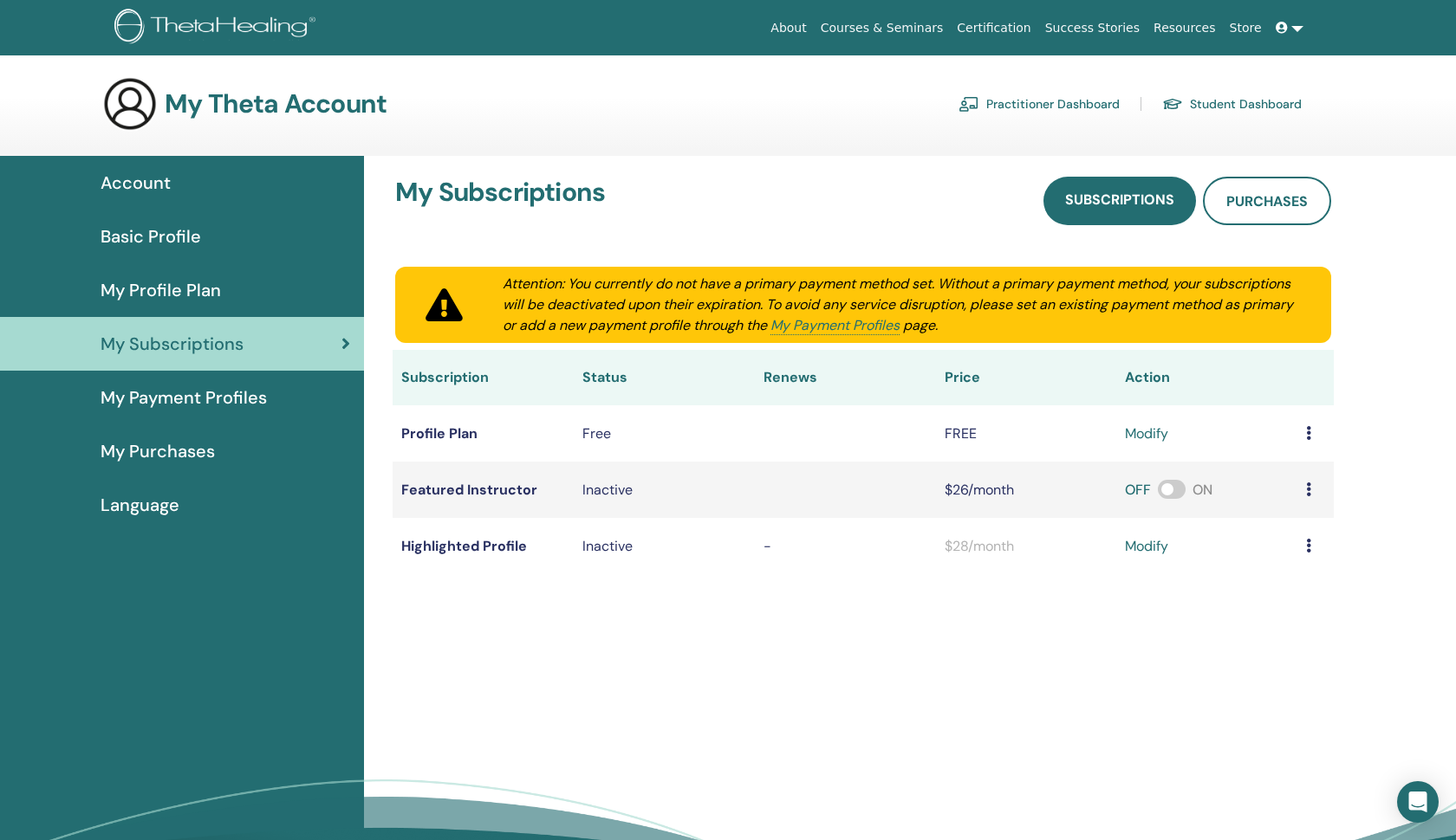
click at [190, 390] on span "My Payment Profiles" at bounding box center [184, 398] width 166 height 26
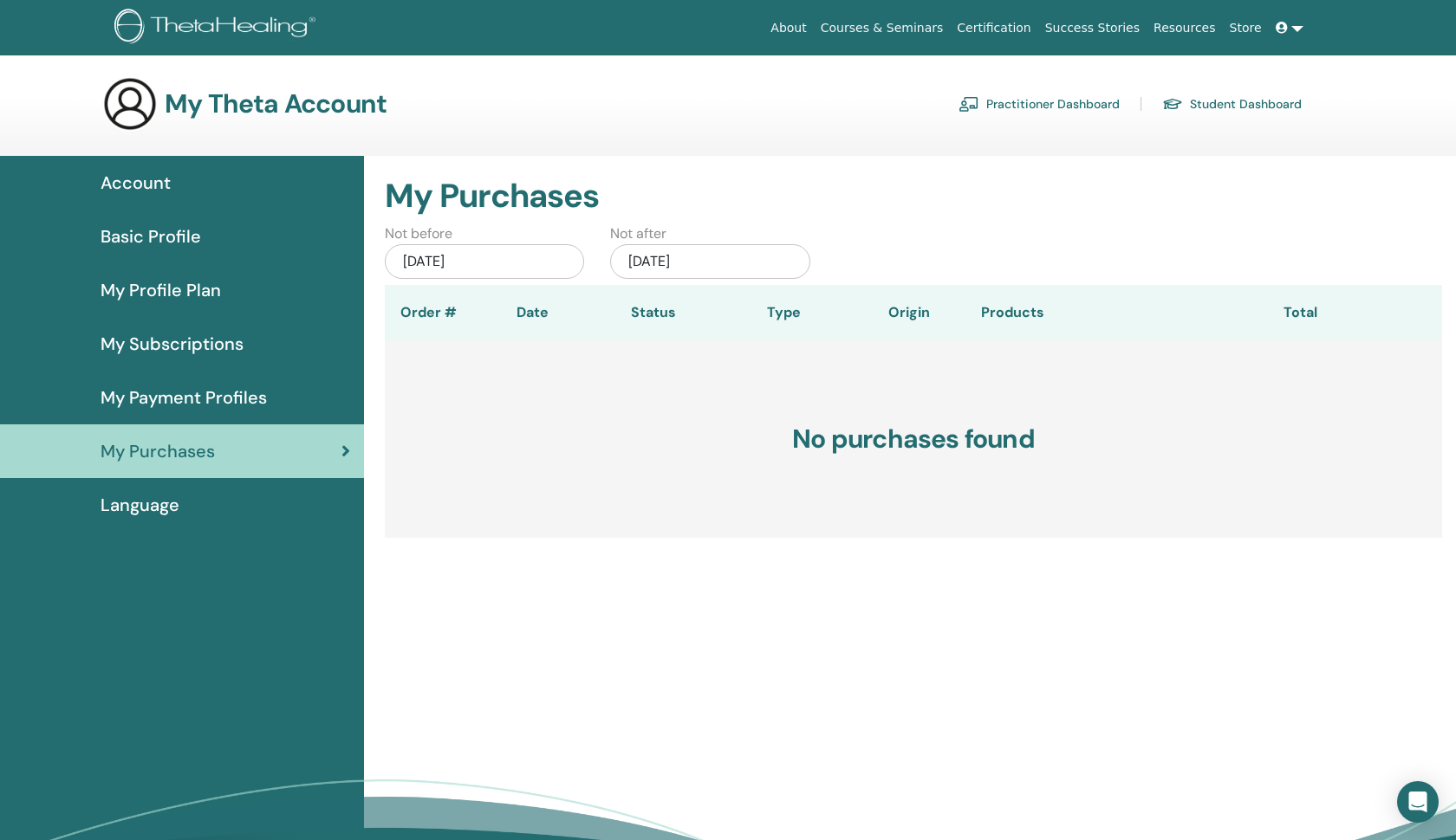
click at [223, 504] on div "Language" at bounding box center [182, 505] width 337 height 26
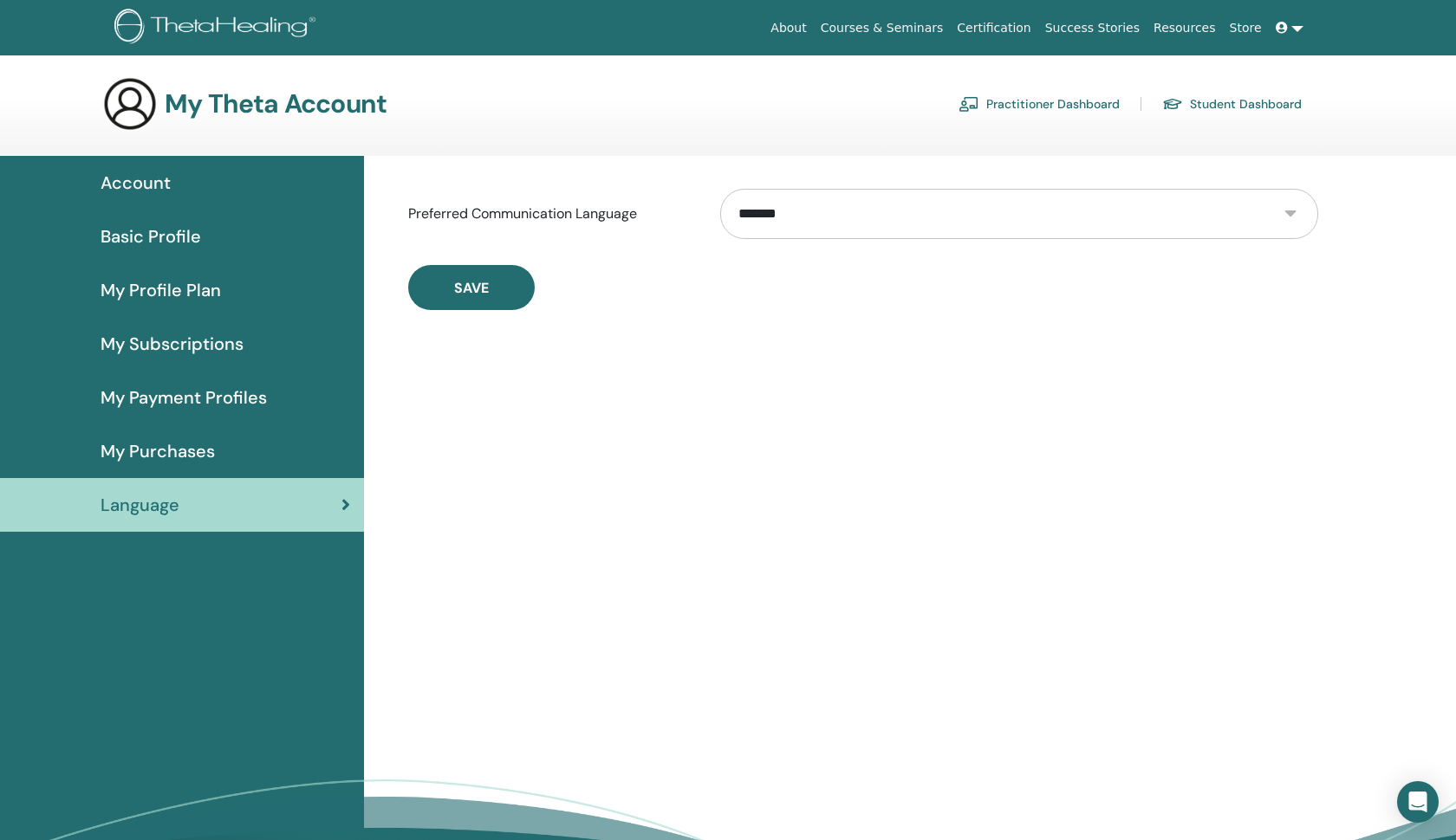
click at [198, 189] on div "Account" at bounding box center [182, 183] width 337 height 26
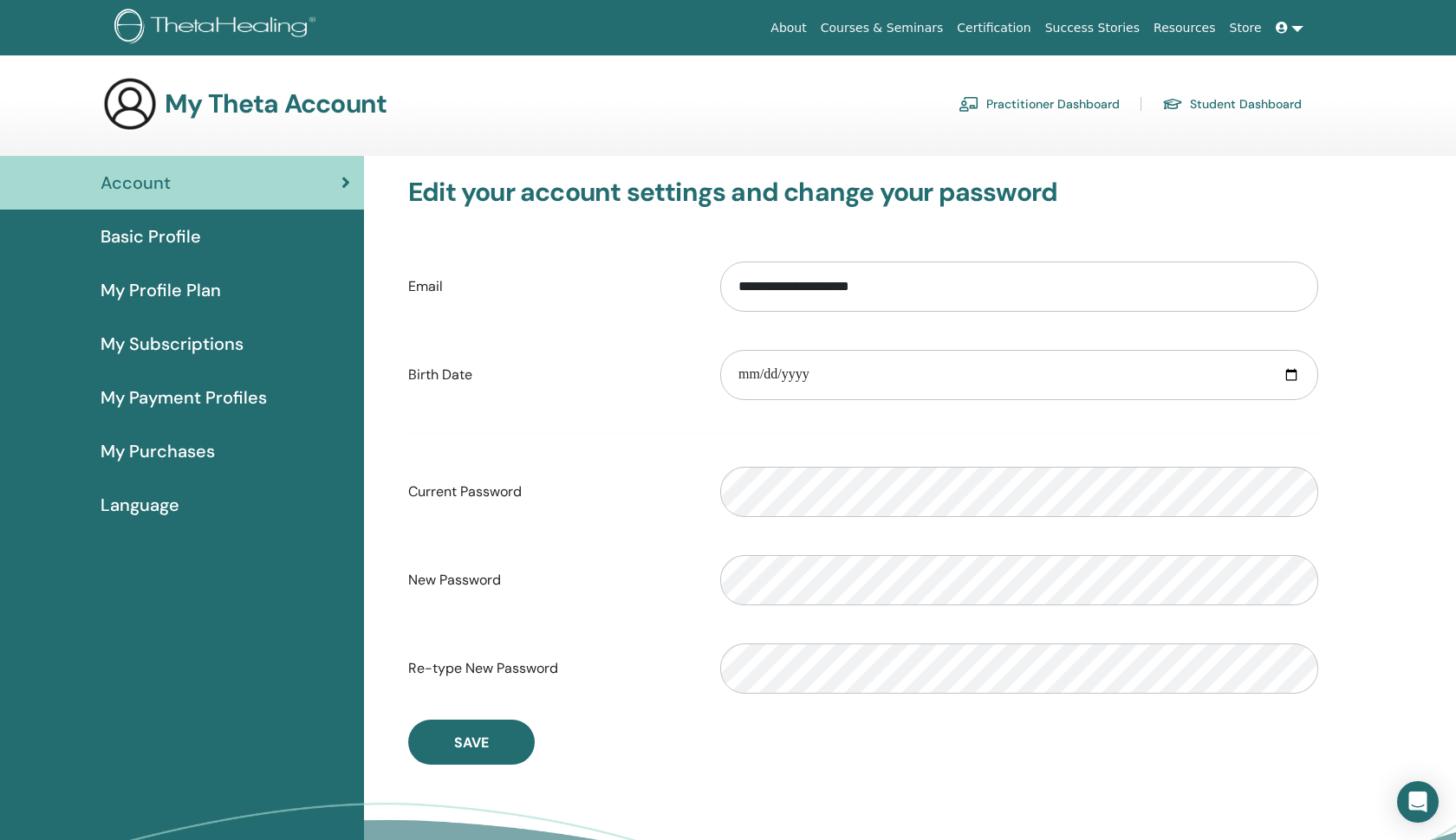
click at [1196, 99] on link "Student Dashboard" at bounding box center [1232, 104] width 140 height 27
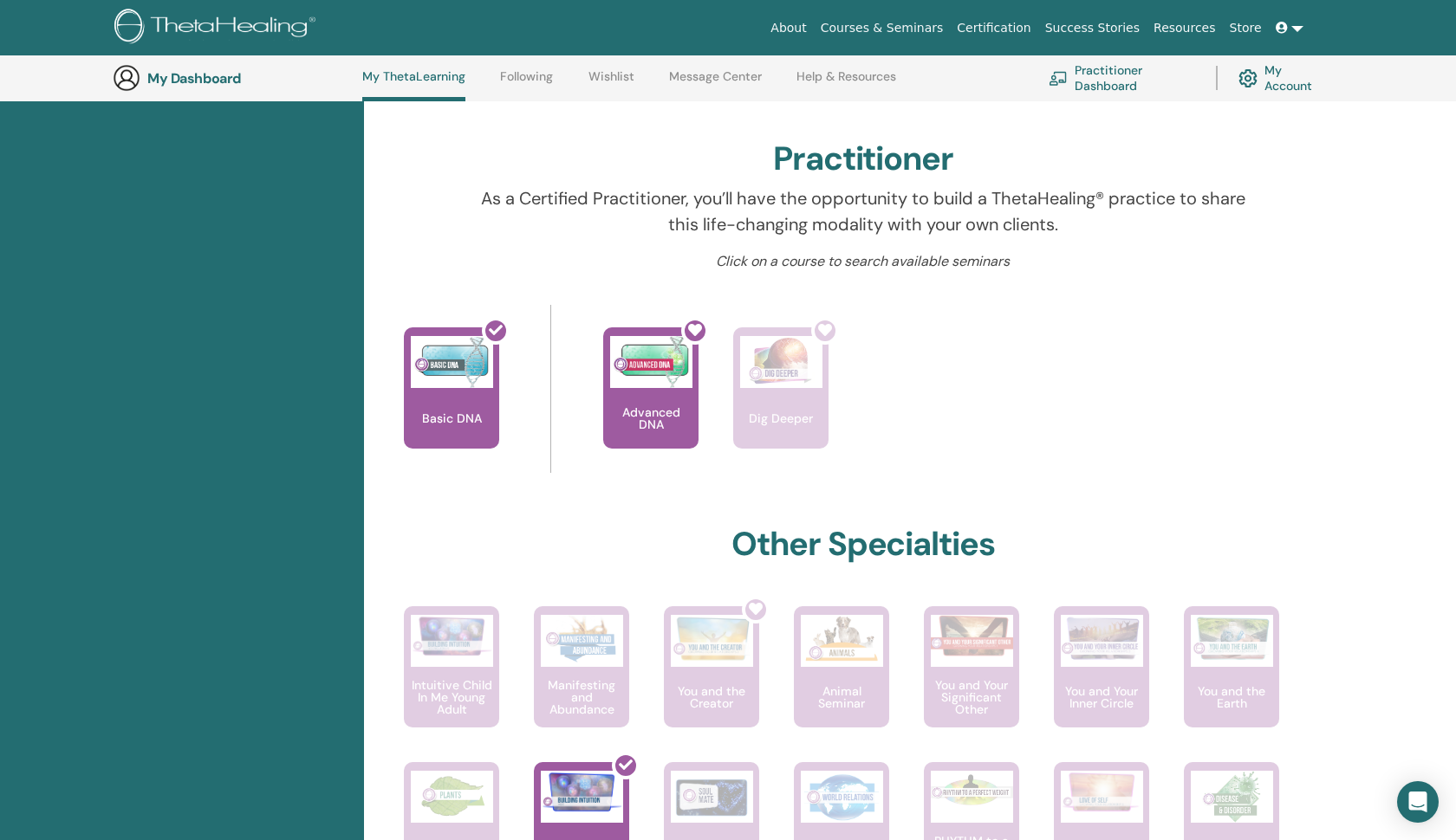
scroll to position [518, 0]
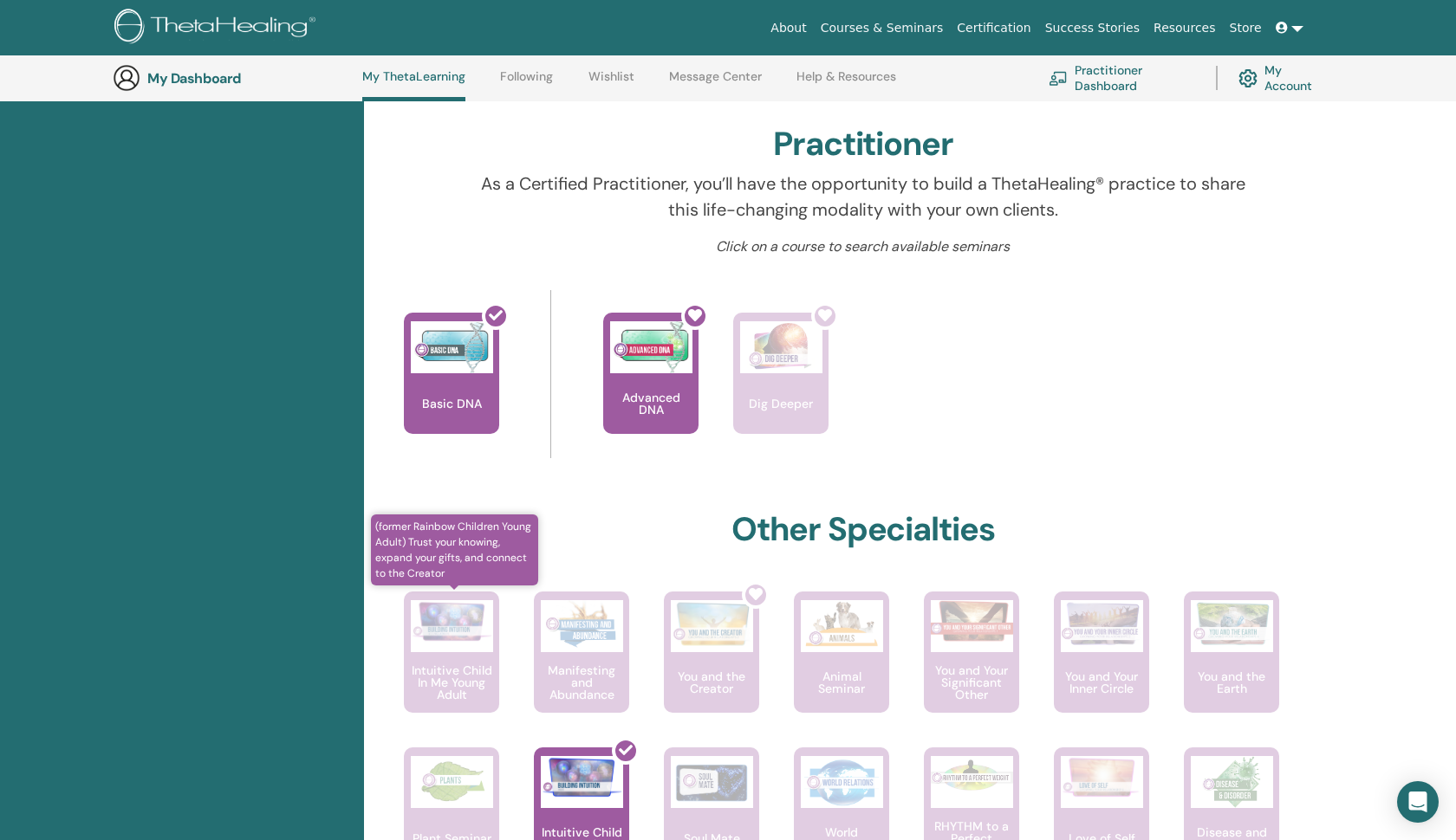
click at [439, 641] on img at bounding box center [452, 622] width 82 height 42
